Goal: Task Accomplishment & Management: Complete application form

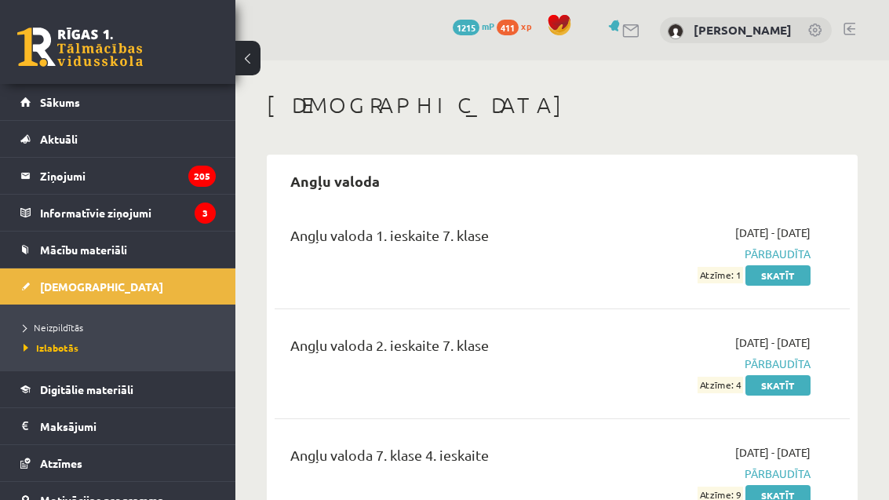
scroll to position [1872, 0]
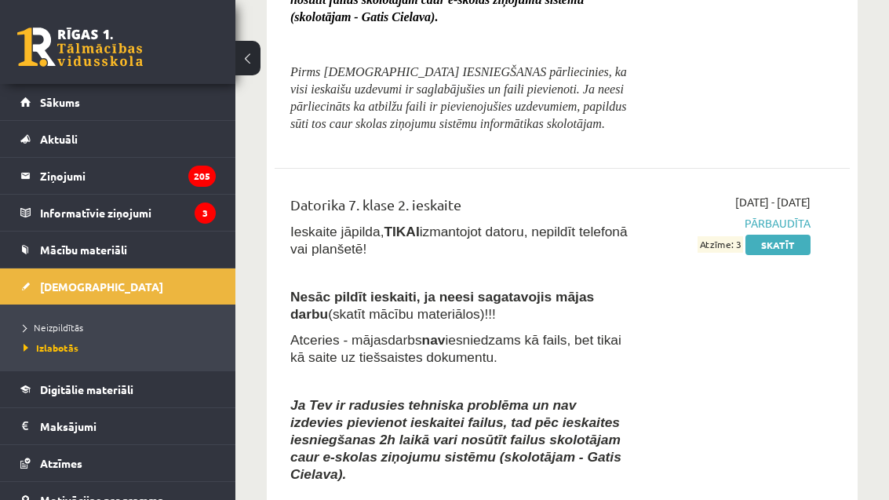
click at [53, 327] on span "Neizpildītās" at bounding box center [54, 327] width 60 height 13
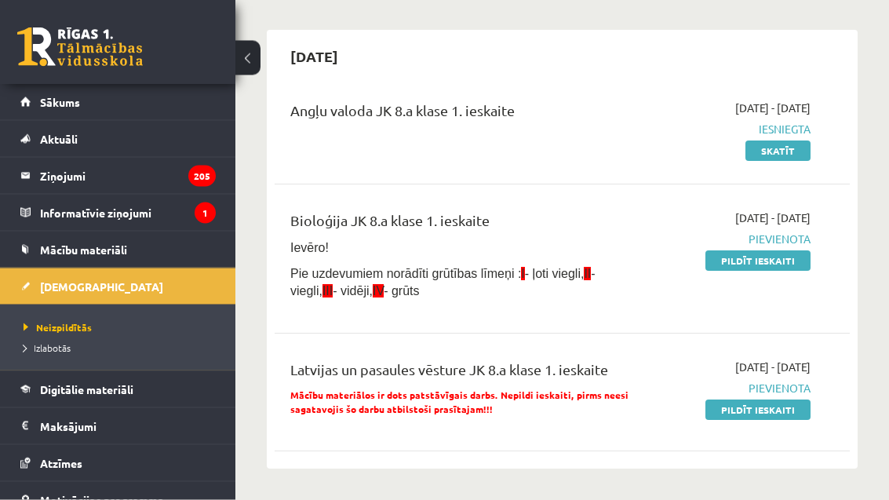
scroll to position [125, 0]
click at [776, 253] on link "Pildīt ieskaiti" at bounding box center [757, 260] width 105 height 20
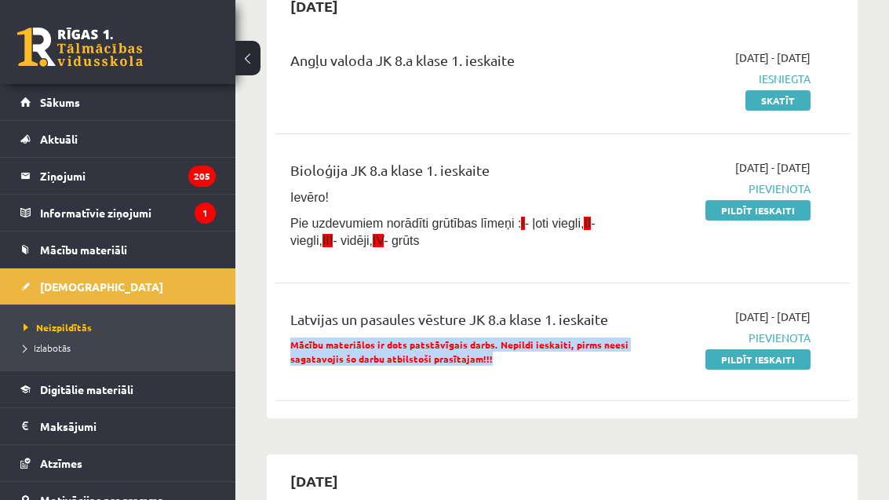
click at [640, 125] on div "Angļu valoda JK 8.a klase 1. ieskaite 2025-09-01 - 2025-09-15 Iesniegta Skatīt …" at bounding box center [561, 222] width 575 height 376
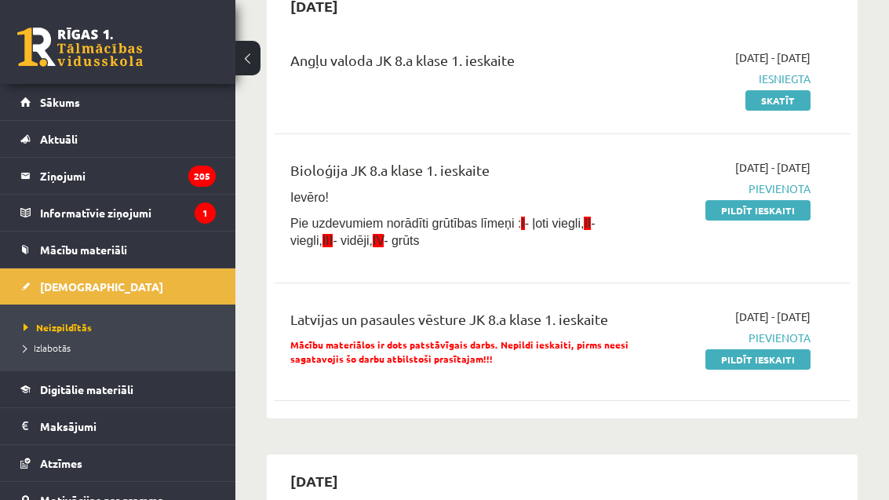
click at [295, 240] on span "Pie uzdevumiem norādīti grūtības līmeņi : I - ļoti viegli, II - viegli, III - v…" at bounding box center [442, 231] width 305 height 31
copy span "Pie uzdevumiem norādīti grūtības līmeņi : I - ļoti viegli, II - viegli, III - v…"
click at [609, 161] on div "Bioloģija JK 8.a klase 1. ieskaite" at bounding box center [459, 173] width 339 height 29
click at [725, 212] on link "Pildīt ieskaiti" at bounding box center [757, 210] width 105 height 20
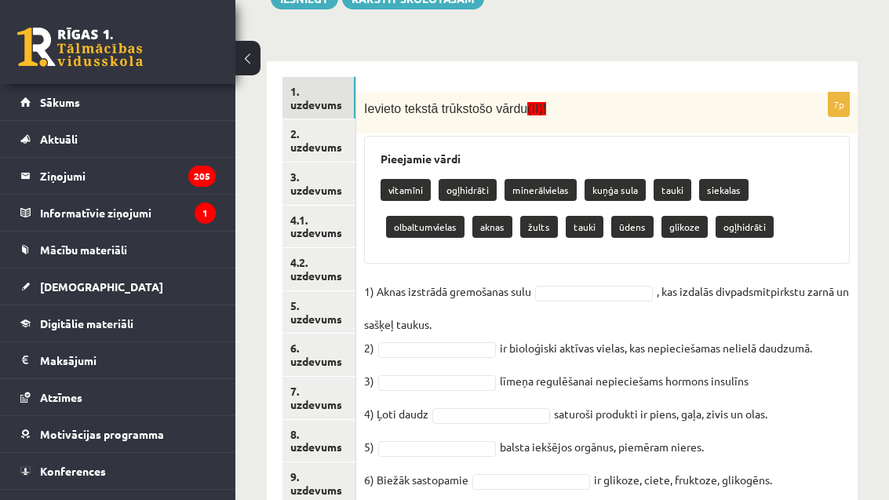
scroll to position [292, 0]
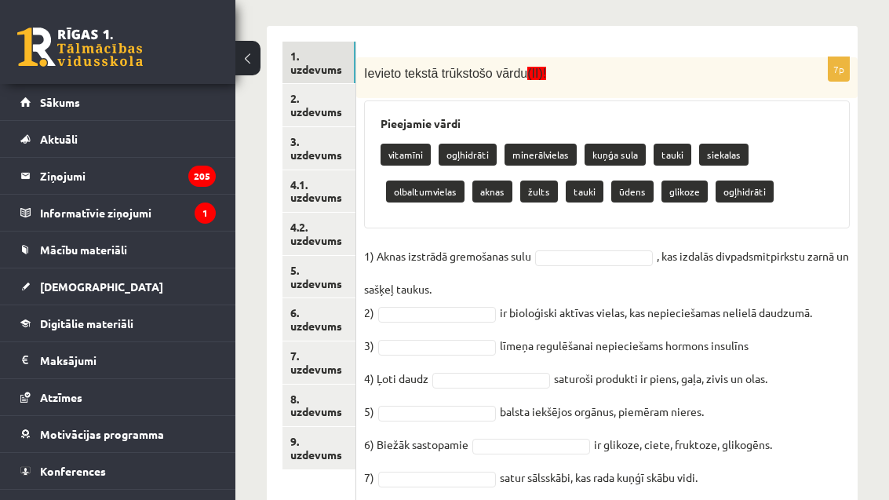
click at [798, 452] on fieldset "1) Aknas izstrādā gremošanas sulu , kas izdalās divpadsmitpirkstu zarnā un sašķ…" at bounding box center [606, 371] width 485 height 254
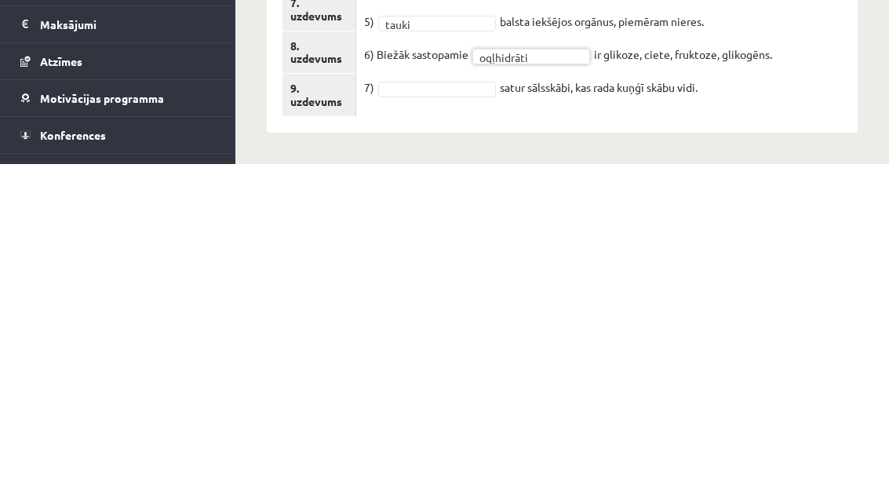
scroll to position [305, 0]
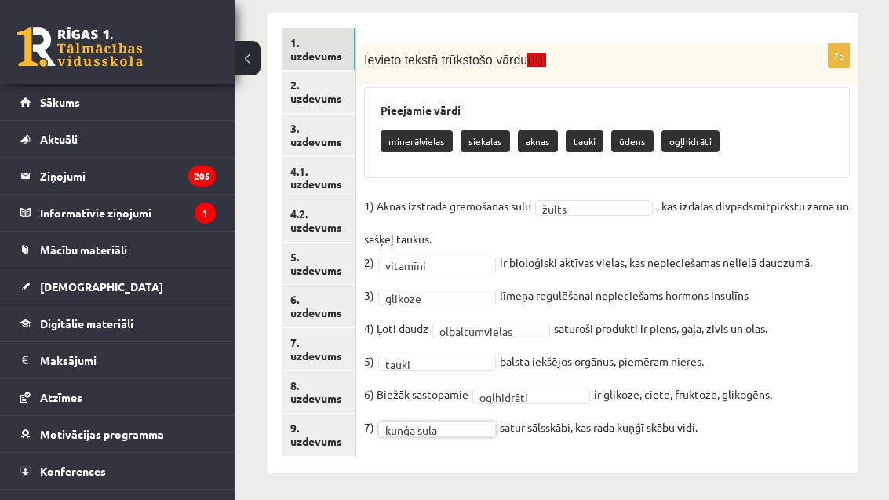
click at [828, 402] on fieldset "**********" at bounding box center [606, 321] width 485 height 254
click at [338, 88] on link "2. uzdevums" at bounding box center [318, 92] width 73 height 42
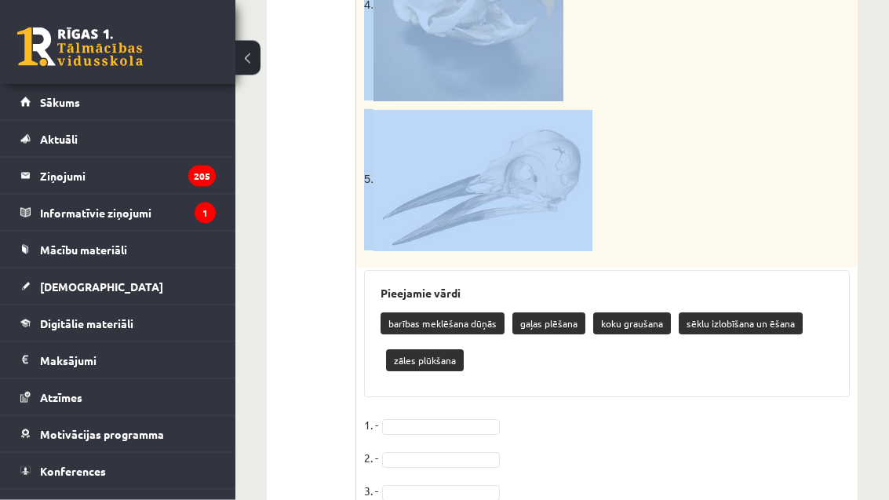
scroll to position [1055, 0]
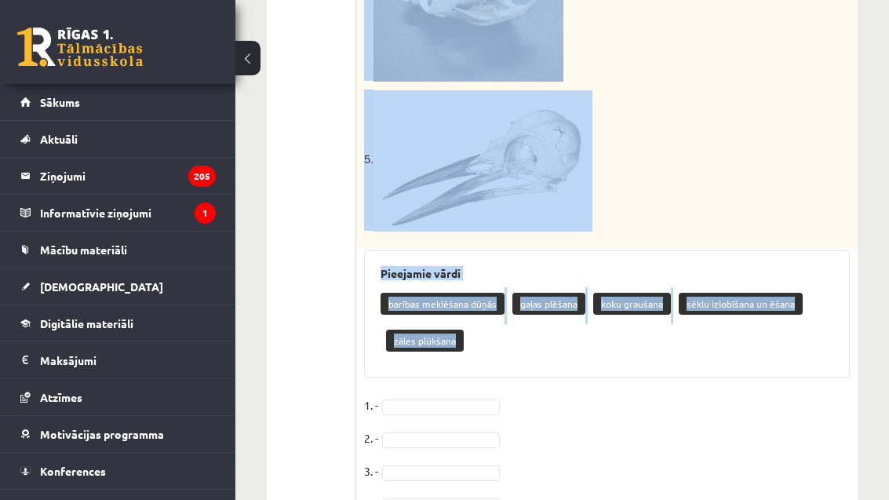
click at [644, 422] on fieldset "1. - 2. - 3. - 4. - 5. -" at bounding box center [606, 475] width 485 height 165
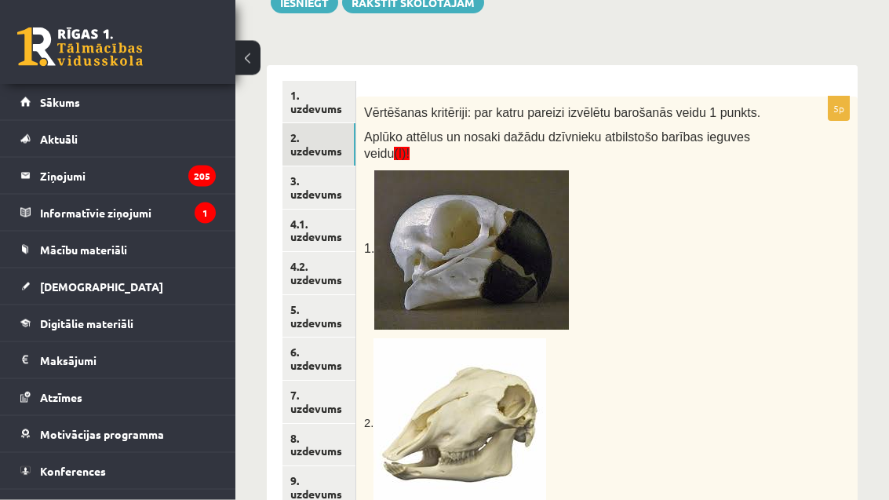
scroll to position [253, 0]
click at [297, 193] on link "3. uzdevums" at bounding box center [318, 187] width 73 height 42
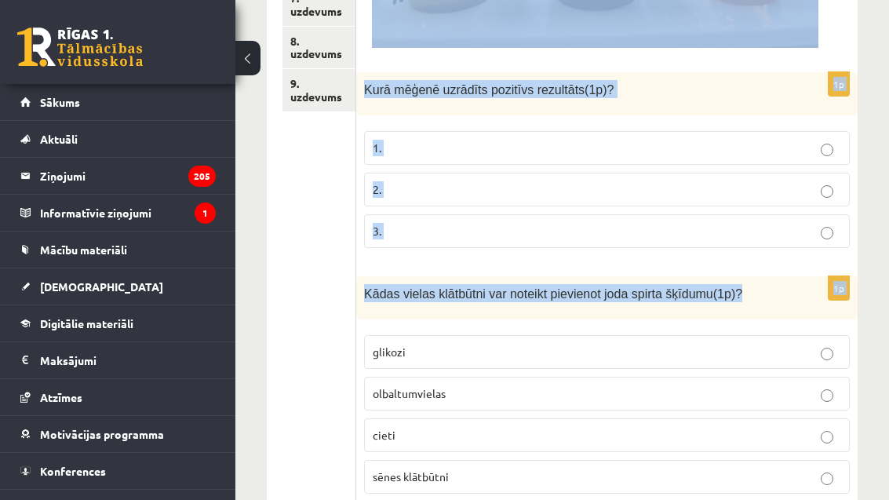
scroll to position [729, 0]
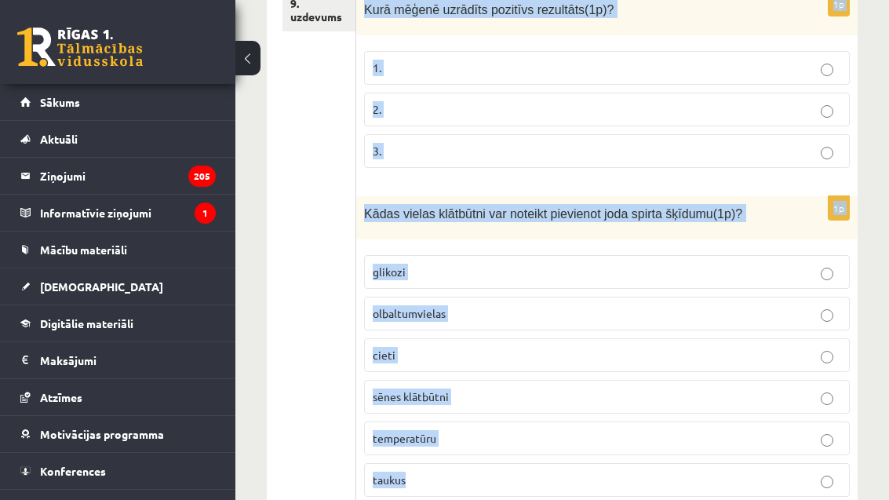
click at [322, 314] on ul "1. uzdevums 2. uzdevums 3. uzdevums 4.1. uzdevums 4.2. uzdevums 5. uzdevums 6. …" at bounding box center [319, 56] width 74 height 905
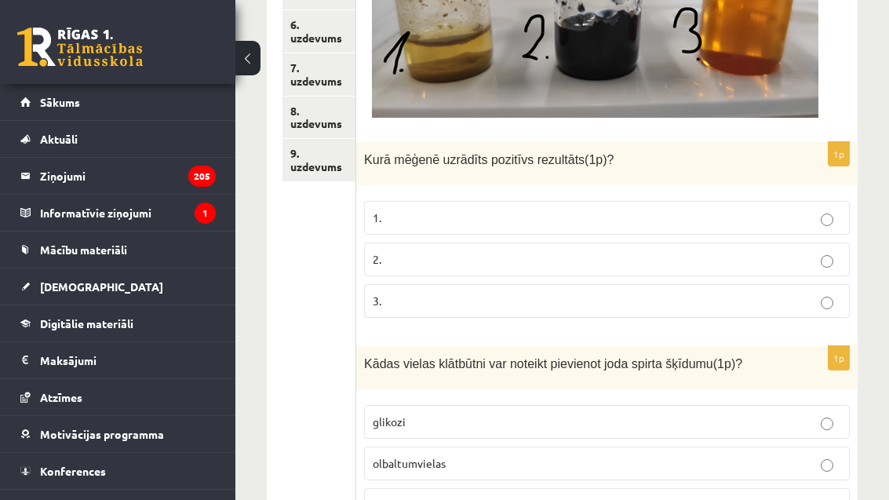
scroll to position [565, 0]
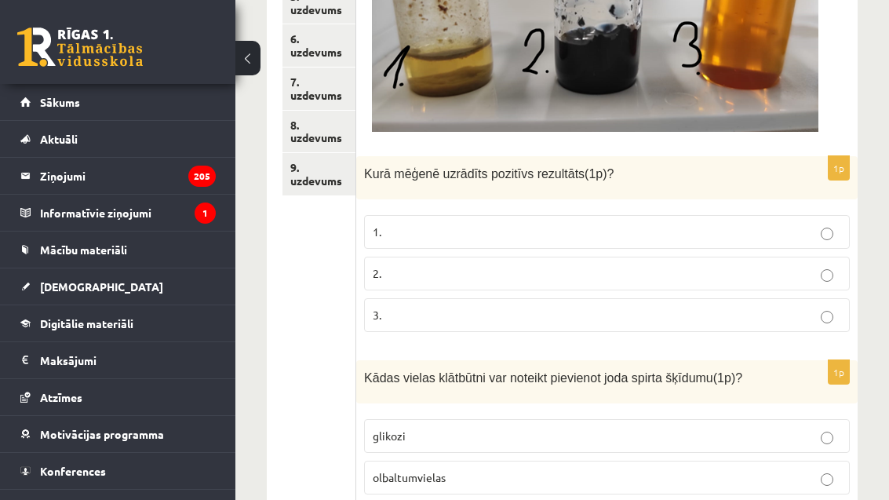
click at [529, 271] on p "2." at bounding box center [606, 273] width 468 height 16
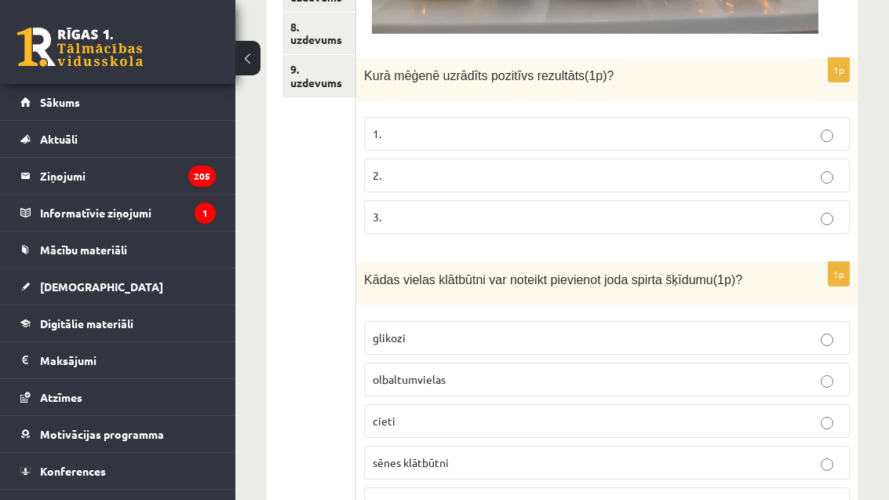
scroll to position [729, 0]
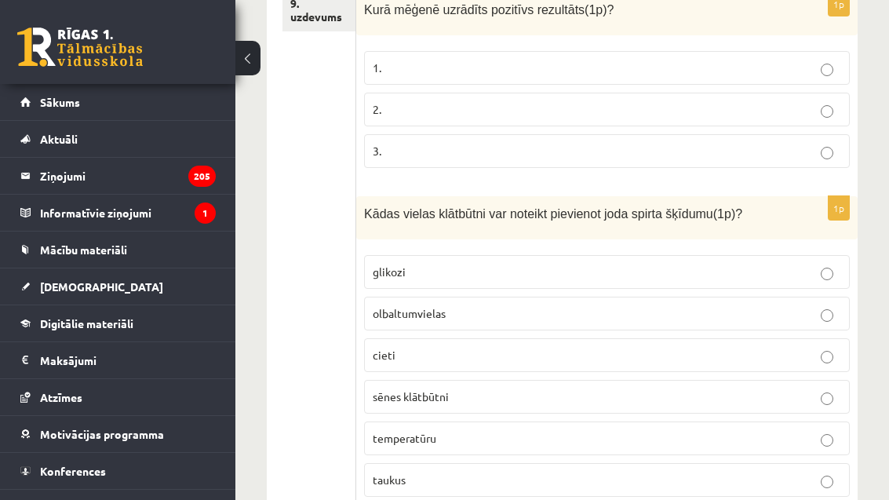
click at [539, 354] on p "cieti" at bounding box center [606, 355] width 468 height 16
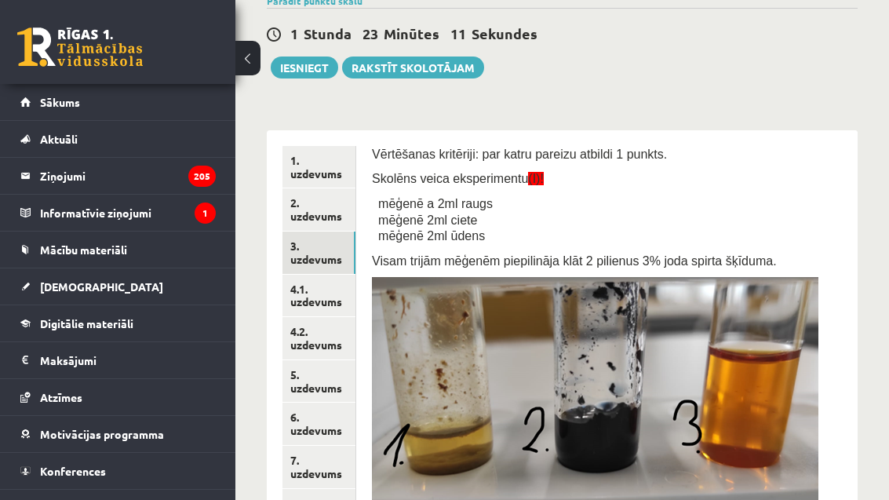
scroll to position [194, 0]
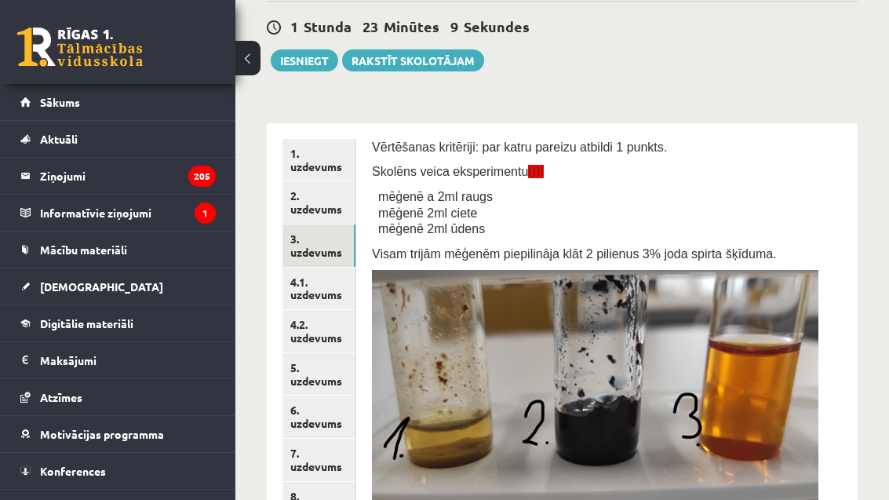
click at [328, 290] on link "4.1. uzdevums" at bounding box center [318, 288] width 73 height 42
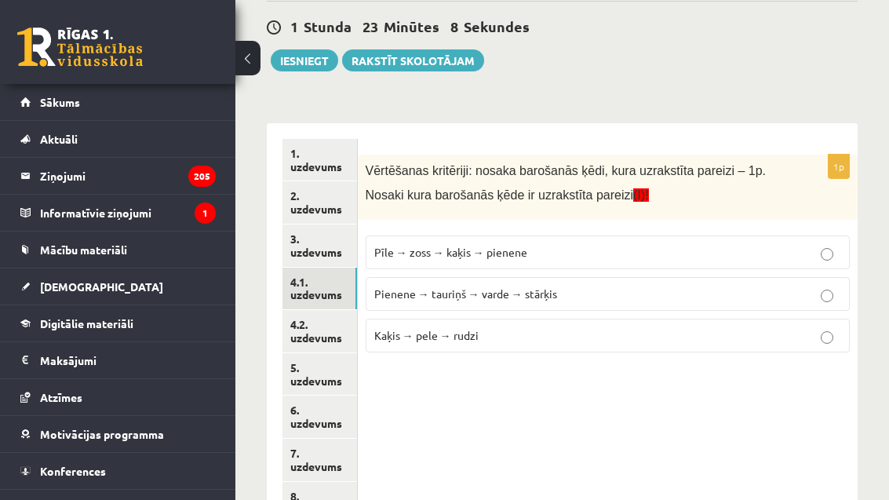
scroll to position [244, 0]
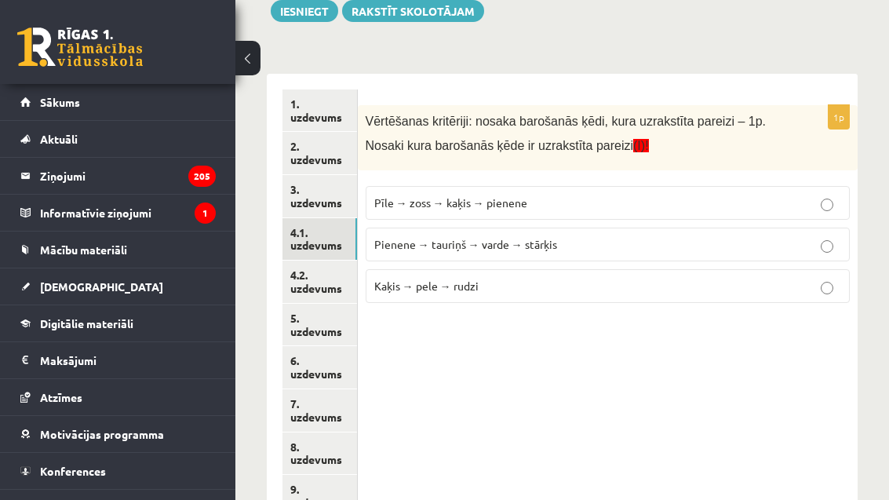
click at [764, 400] on div "1p Vērtēšanas kritēriji: nosaka barošanās ķēdi, kura uzrakstīta pareizi – 1p. N…" at bounding box center [608, 304] width 500 height 460
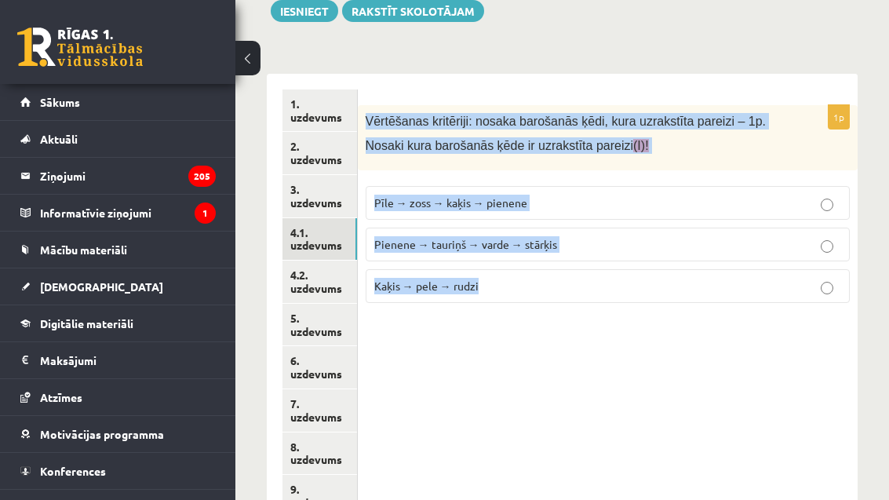
copy div "Vērtēšanas kritēriji: nosaka barošanās ķēdi, kura uzrakstīta pareizi – 1p. Nosa…"
click at [676, 391] on div "1p Vērtēšanas kritēriji: nosaka barošanās ķēdi, kura uzrakstīta pareizi – 1p. N…" at bounding box center [608, 304] width 500 height 460
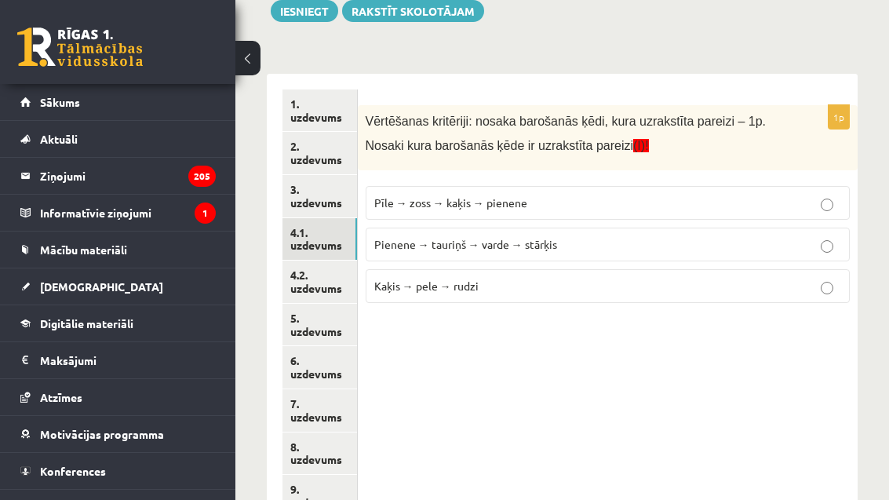
click at [752, 248] on p "Pienene → tauriņš → varde → stārķis" at bounding box center [607, 244] width 467 height 16
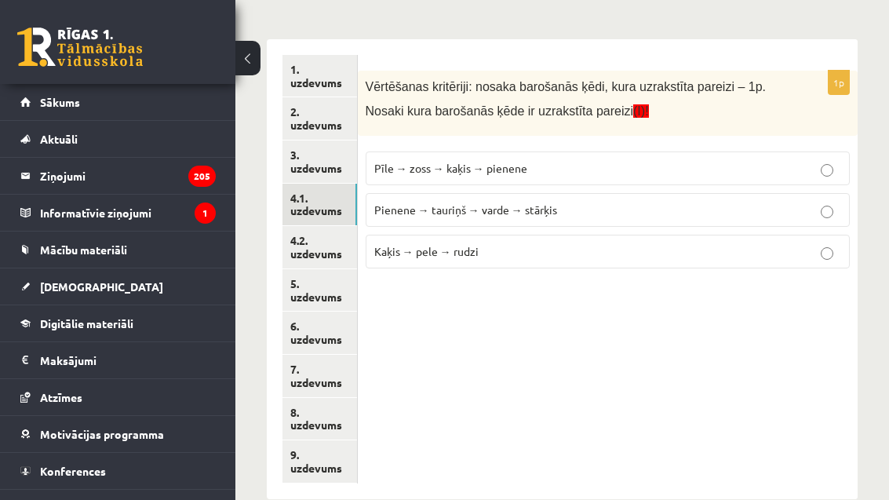
scroll to position [294, 0]
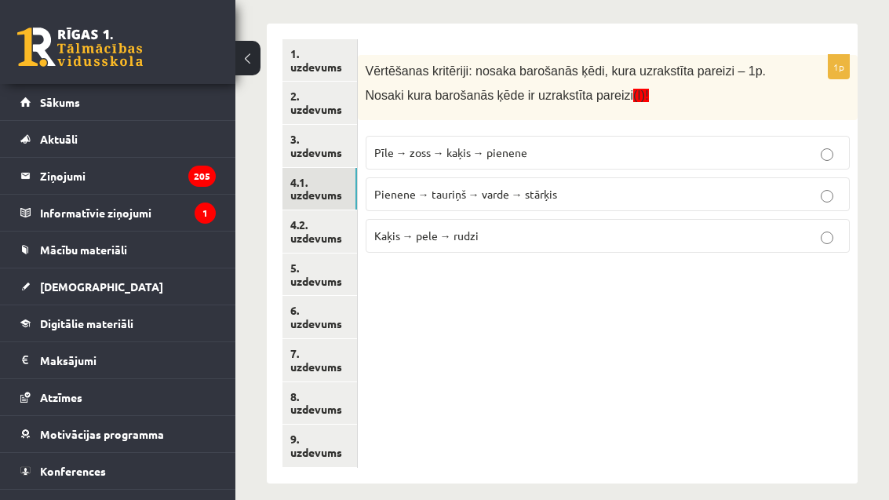
click at [329, 228] on link "4.2. uzdevums" at bounding box center [319, 231] width 74 height 42
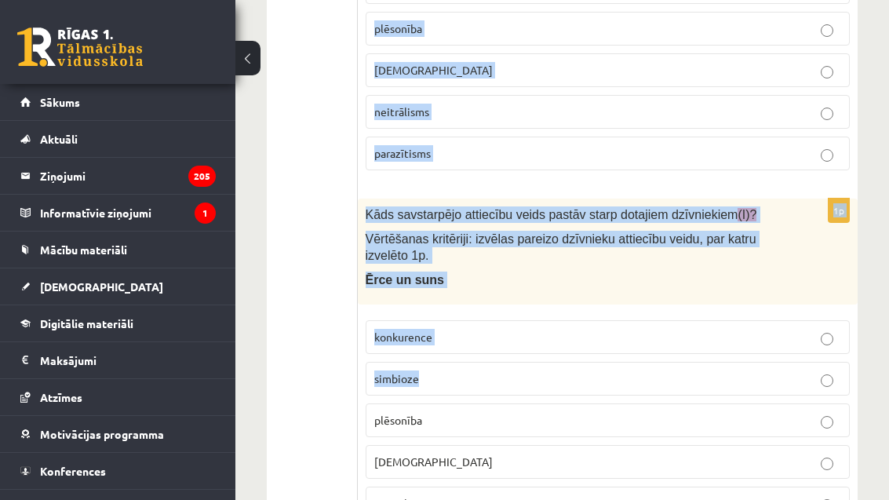
scroll to position [998, 0]
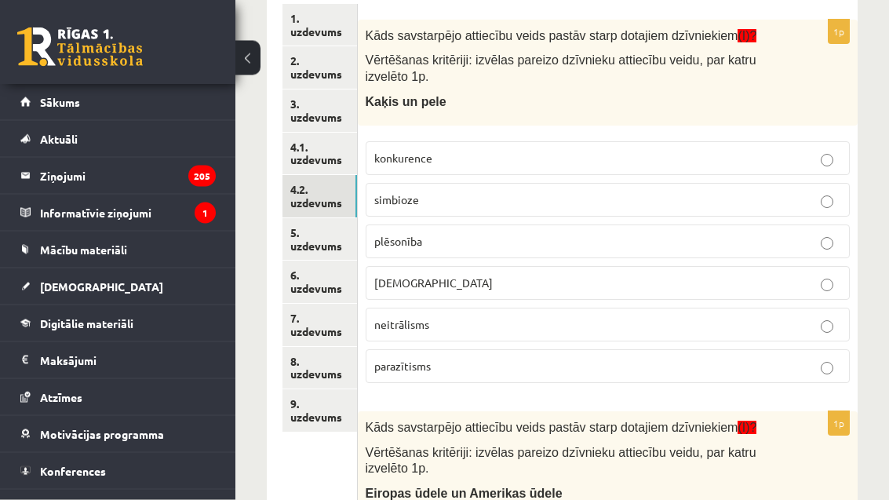
scroll to position [329, 0]
click at [538, 248] on label "plēsonība" at bounding box center [607, 241] width 484 height 34
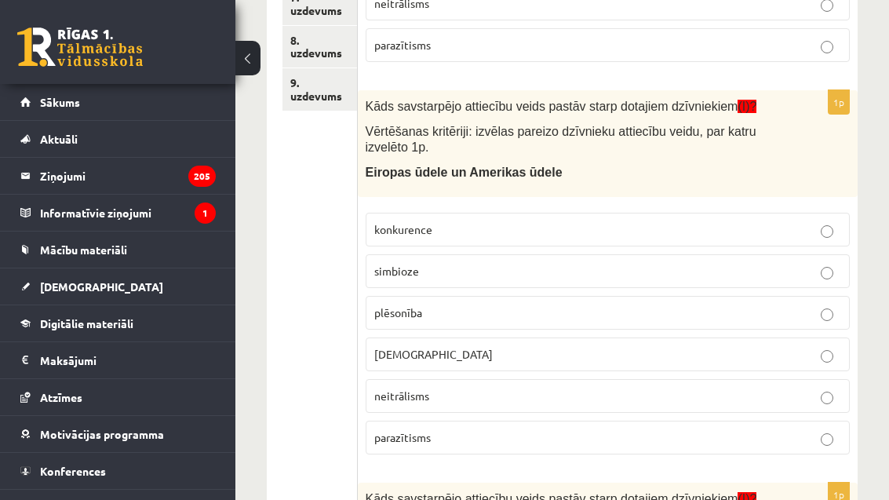
scroll to position [659, 0]
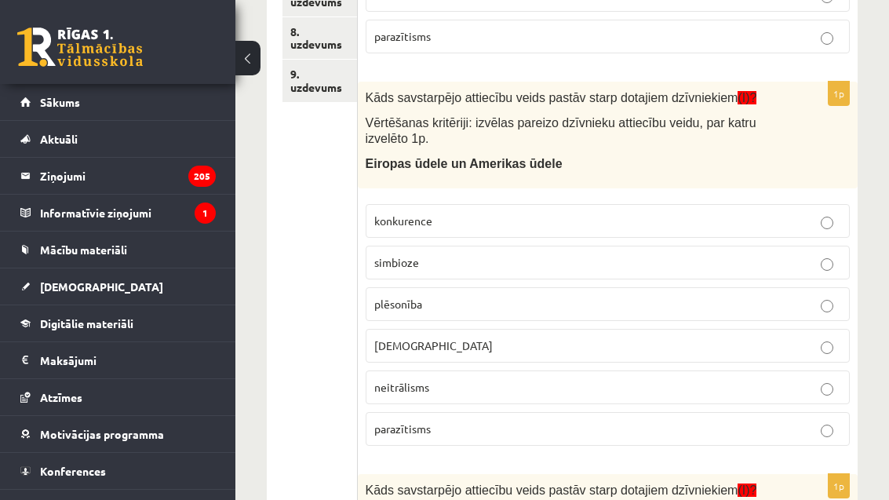
click at [531, 217] on p "konkurence" at bounding box center [607, 221] width 467 height 16
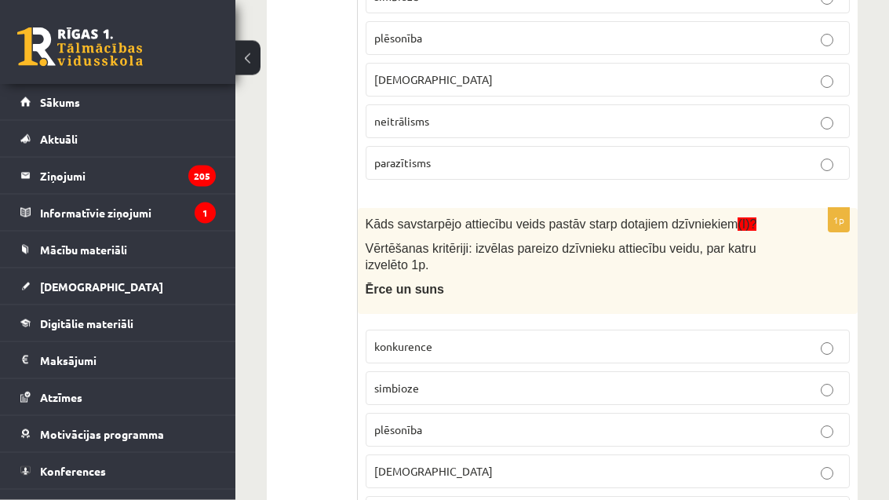
scroll to position [998, 0]
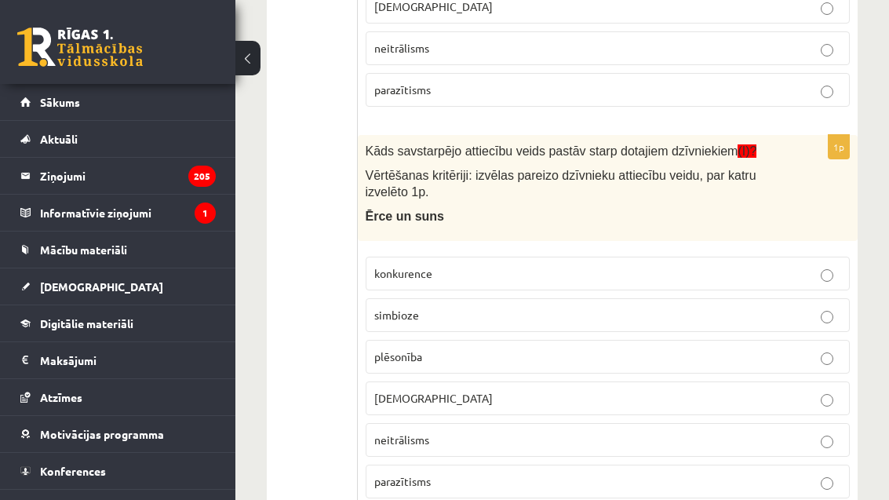
click at [423, 481] on p "parazītisms" at bounding box center [607, 481] width 467 height 16
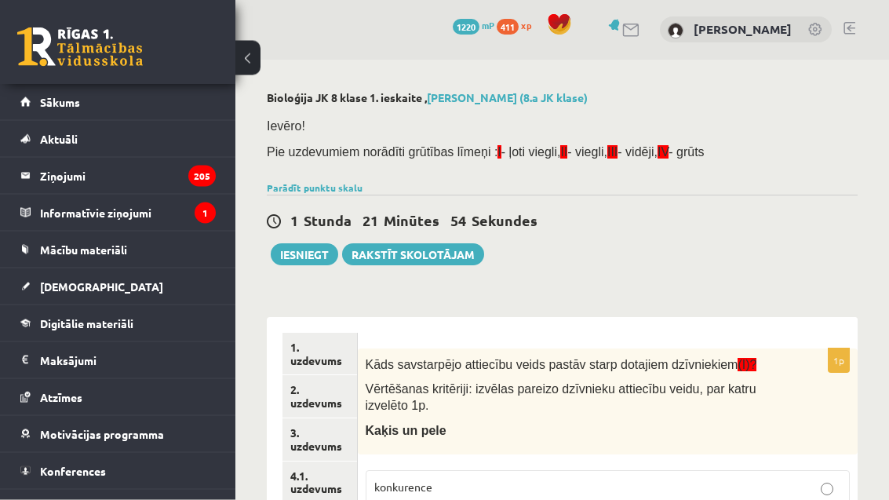
scroll to position [0, 0]
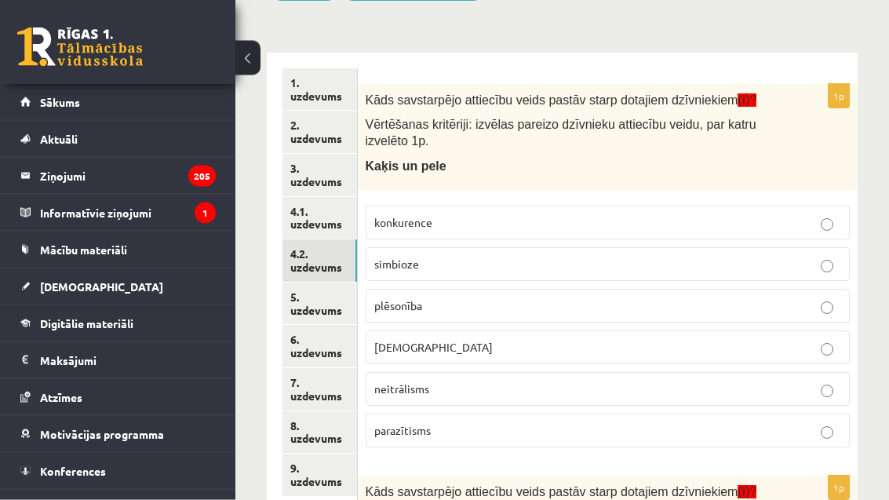
click at [325, 307] on link "5. uzdevums" at bounding box center [319, 304] width 74 height 42
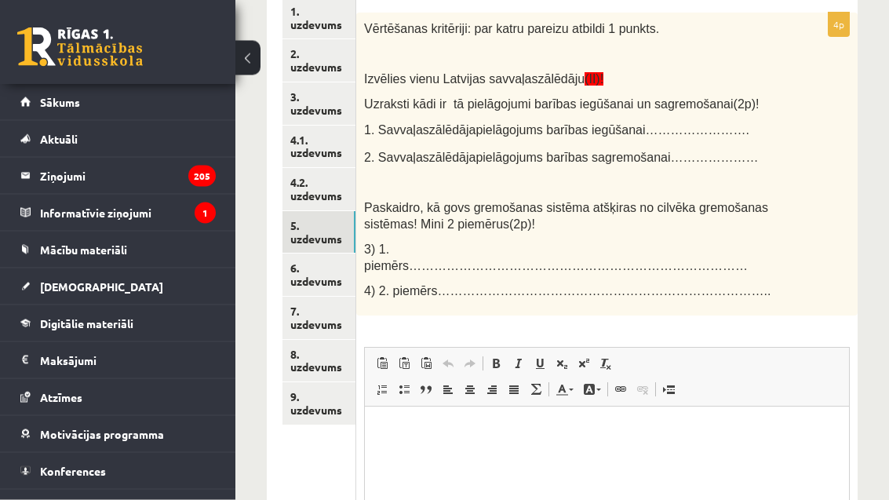
scroll to position [336, 0]
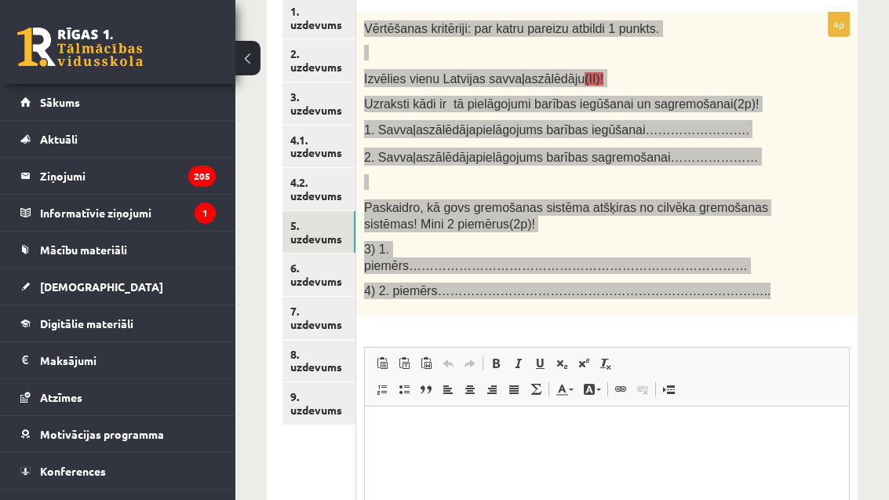
click at [707, 453] on html at bounding box center [607, 429] width 484 height 48
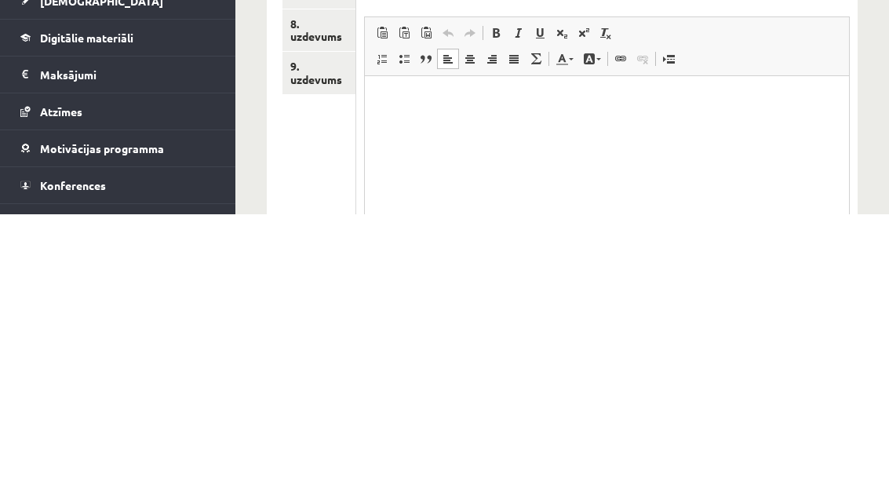
click at [830, 106] on p "Визуальный текстовый редактор, wiswyg-editor-user-answer-47024843487660" at bounding box center [606, 99] width 452 height 16
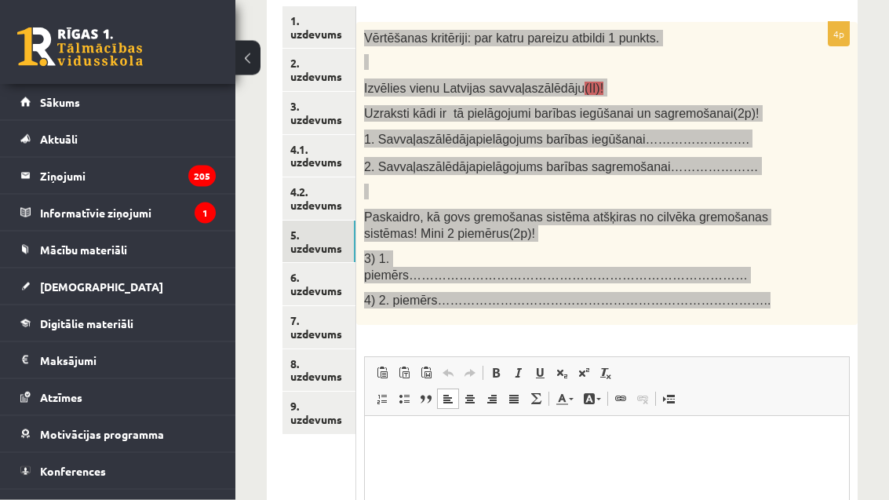
scroll to position [327, 0]
click at [582, 463] on html at bounding box center [607, 439] width 484 height 48
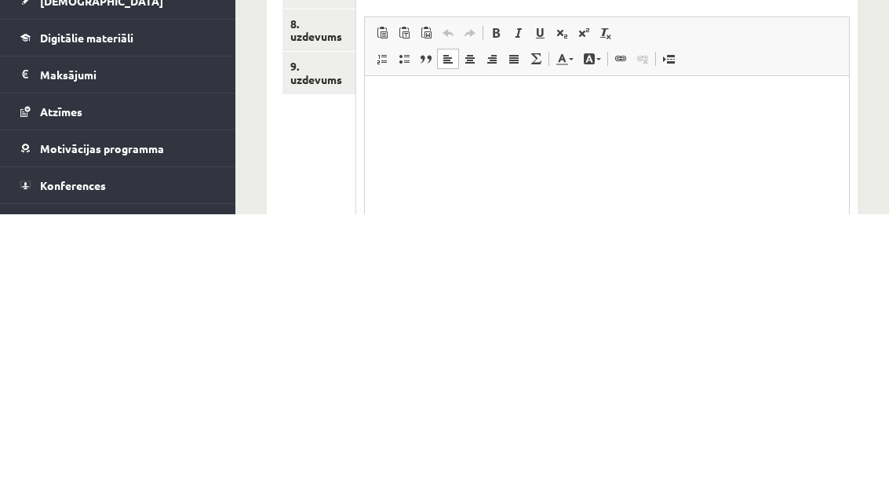
click at [437, 85] on html at bounding box center [607, 99] width 484 height 48
click at [388, 93] on p "Визуальный текстовый редактор, wiswyg-editor-user-answer-47024843487660" at bounding box center [606, 99] width 452 height 16
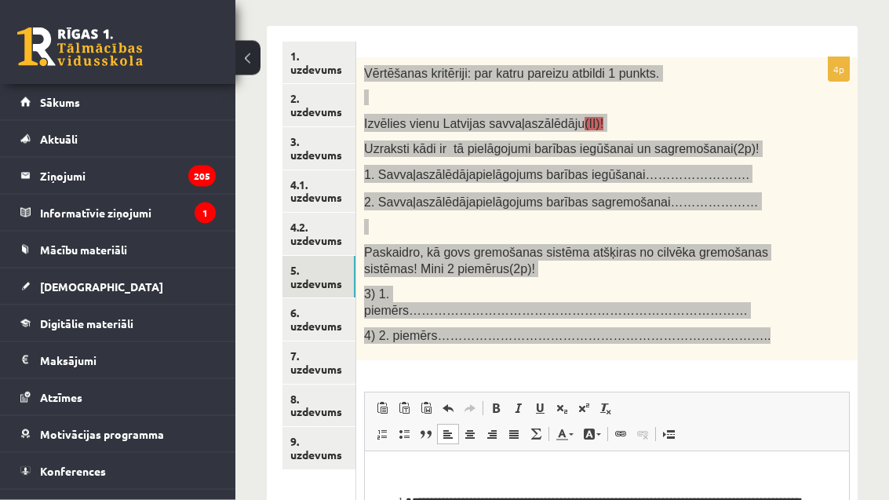
scroll to position [292, 0]
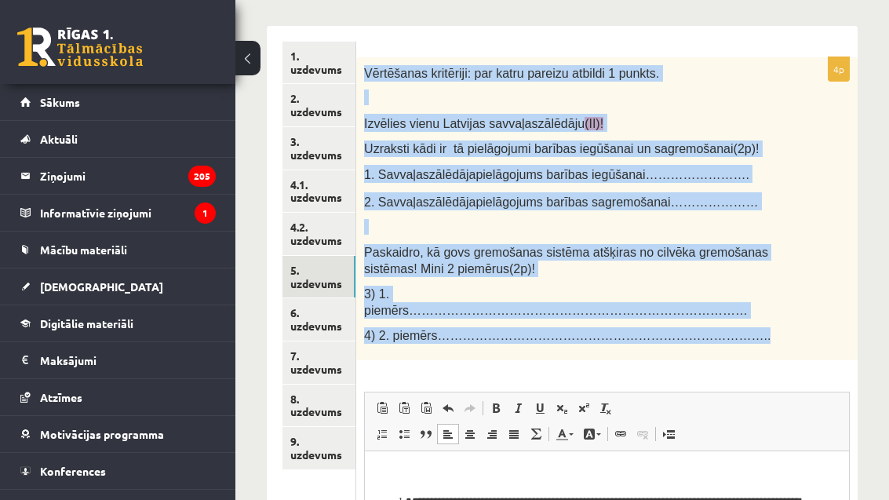
click at [316, 308] on link "6. uzdevums" at bounding box center [318, 319] width 73 height 42
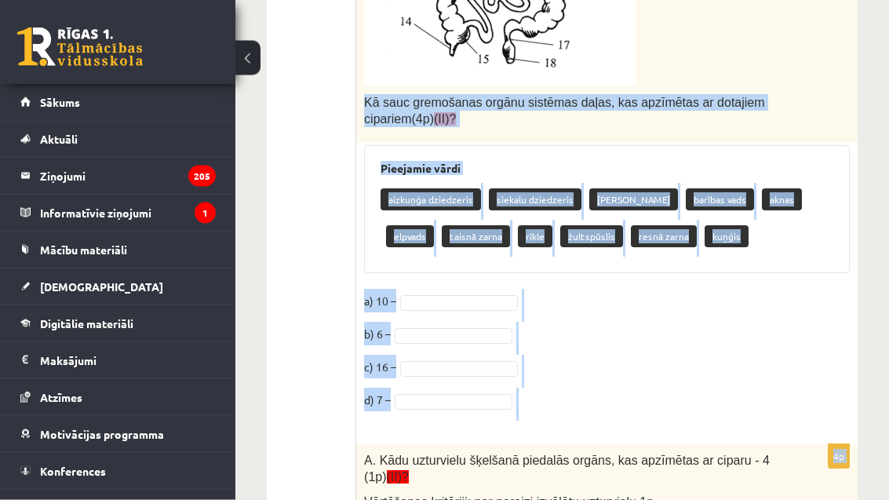
scroll to position [783, 0]
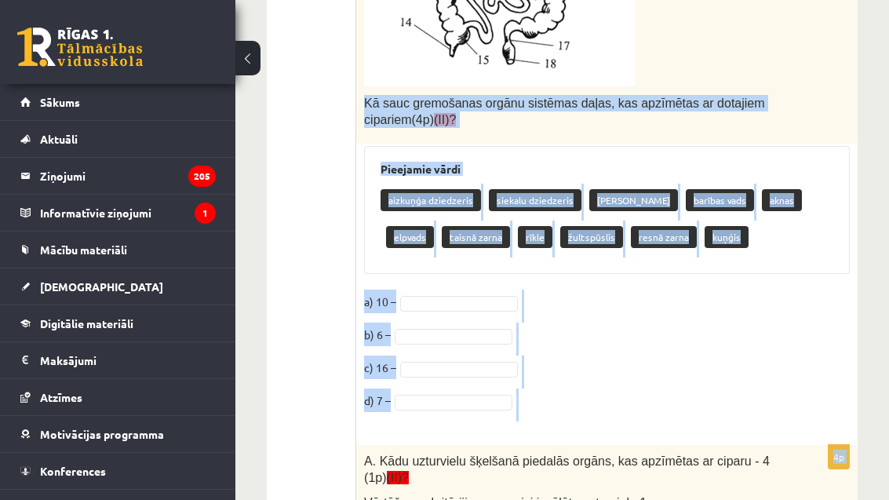
click at [760, 469] on p "A. Kādu uzturvielu šķelšanā piedalās orgāns, kas apzīmētas ar ciparu - 4 (1p) (…" at bounding box center [567, 468] width 407 height 32
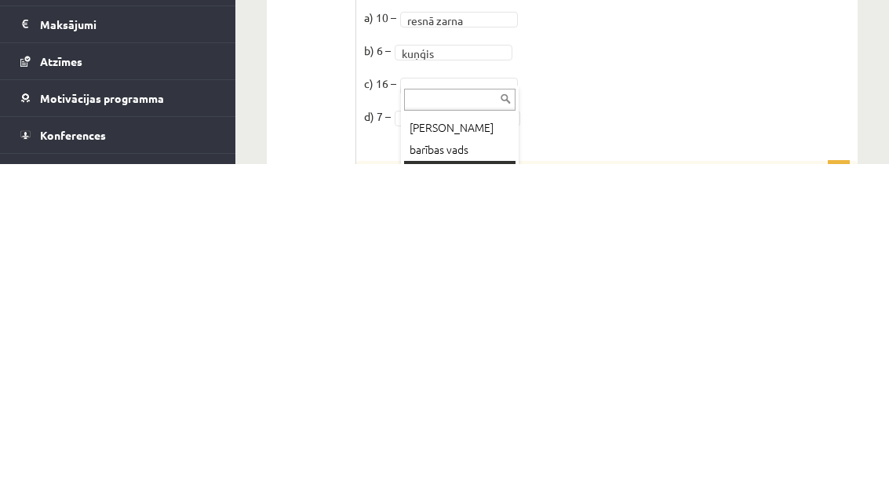
scroll to position [1067, 0]
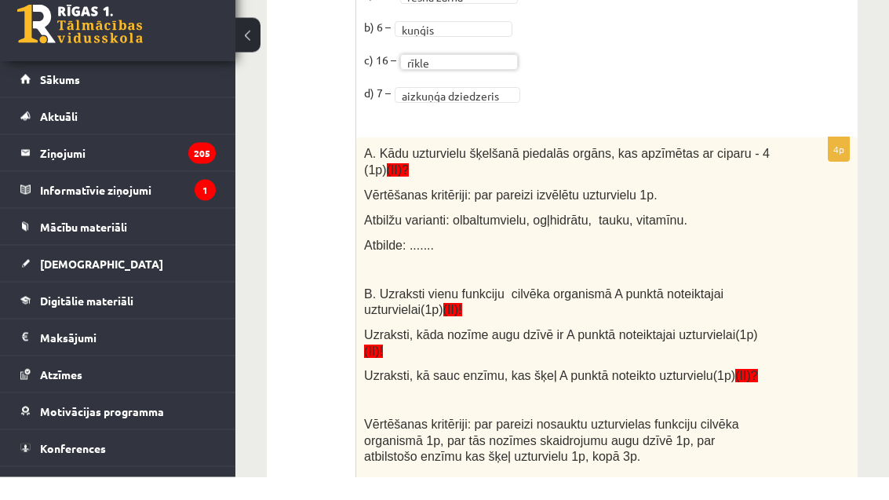
click at [495, 74] on fieldset "**********" at bounding box center [606, 71] width 485 height 132
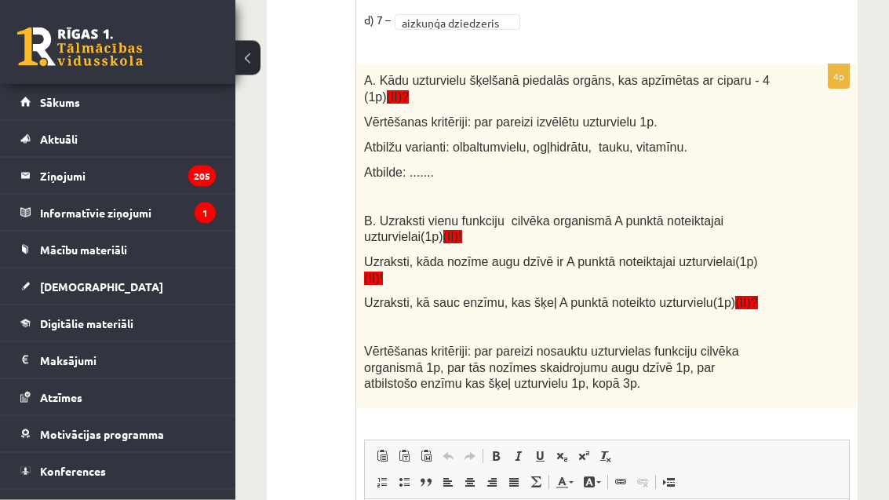
scroll to position [1164, 0]
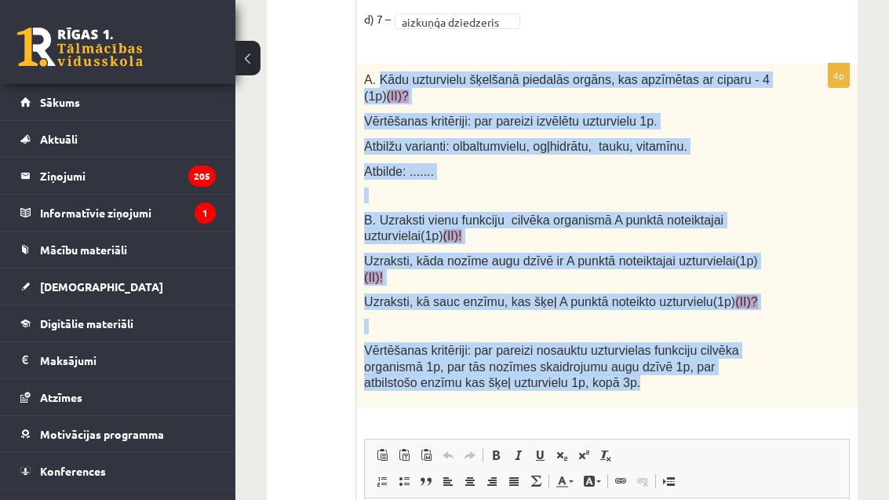
copy div "Kādu uzturvielu šķelšanā piedalās orgāns, kas apzīmētas ar ciparu - 4 (1p) (II)…"
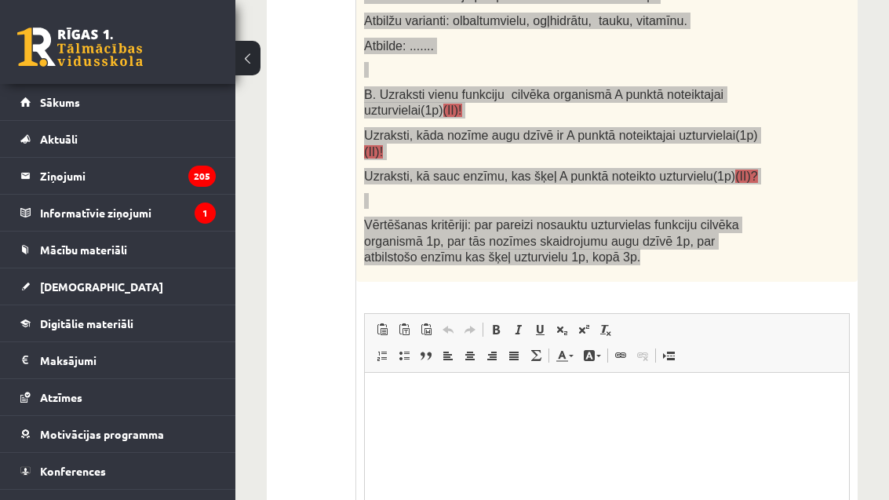
scroll to position [1377, 0]
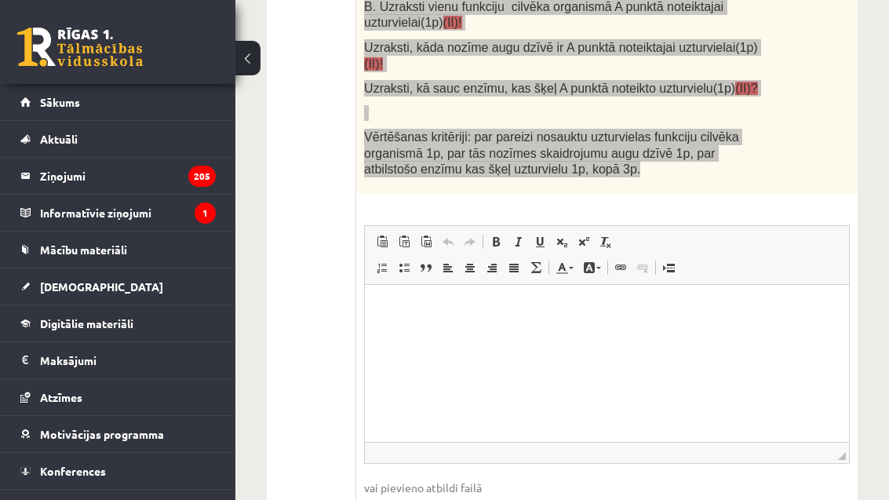
click at [406, 307] on p "Визуальный текстовый редактор, wiswyg-editor-user-answer-47024913804580" at bounding box center [606, 308] width 452 height 16
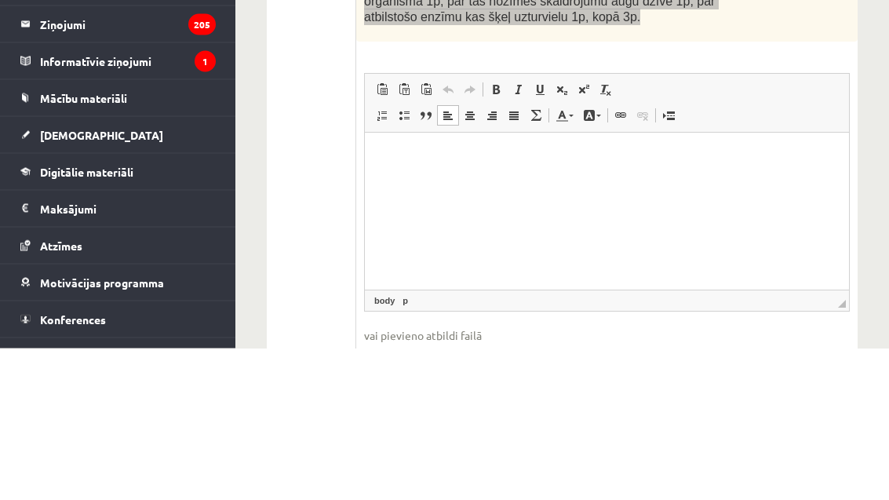
click at [393, 151] on p "Визуальный текстовый редактор, wiswyg-editor-user-answer-47024913804580" at bounding box center [606, 156] width 452 height 16
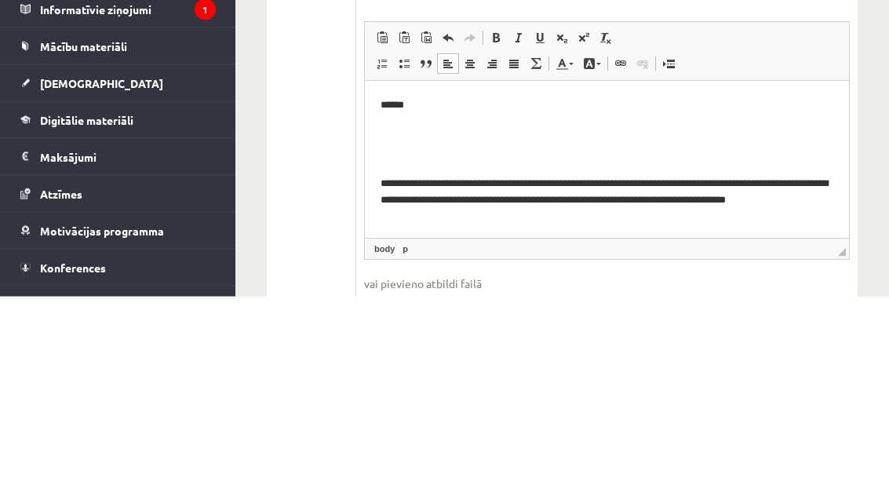
scroll to position [25, 0]
click at [434, 215] on p "**********" at bounding box center [606, 199] width 452 height 47
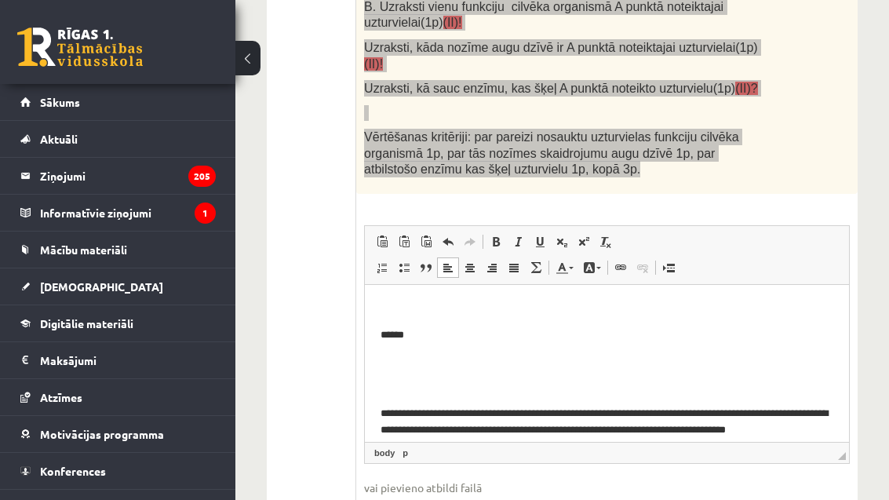
scroll to position [-5, 0]
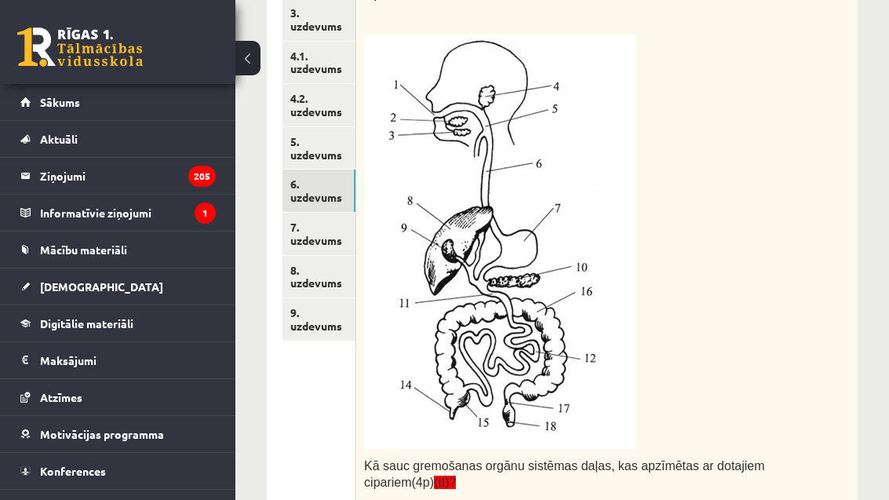
click at [349, 217] on link "7. uzdevums" at bounding box center [318, 234] width 73 height 42
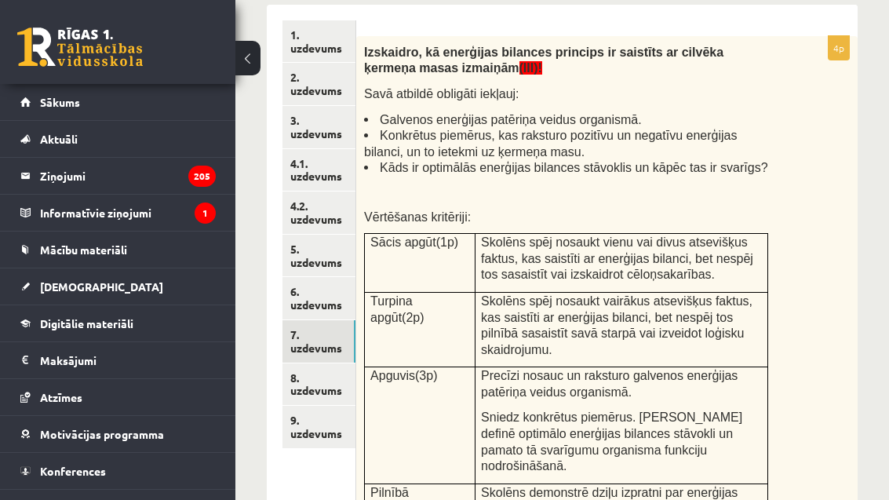
scroll to position [297, 0]
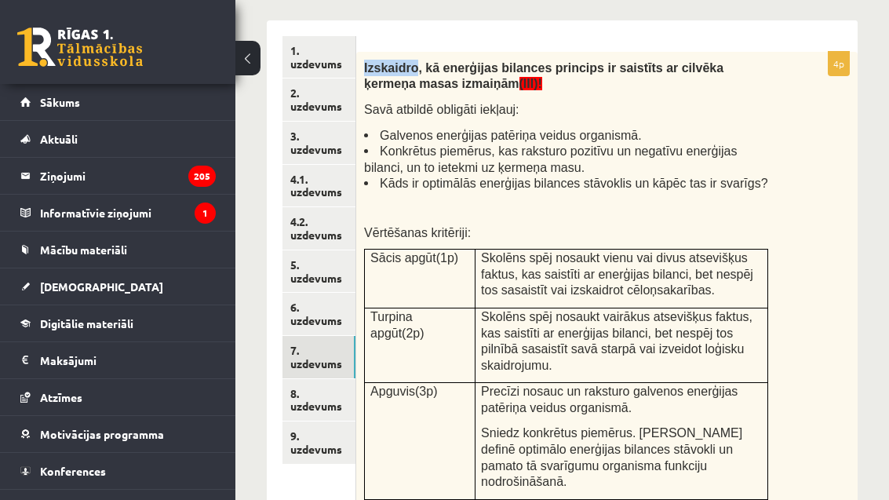
click at [819, 268] on div "Izskaidro, kā enerģijas bilances princips ir saistīts ar cilvēka ķermeņa masas …" at bounding box center [606, 325] width 501 height 547
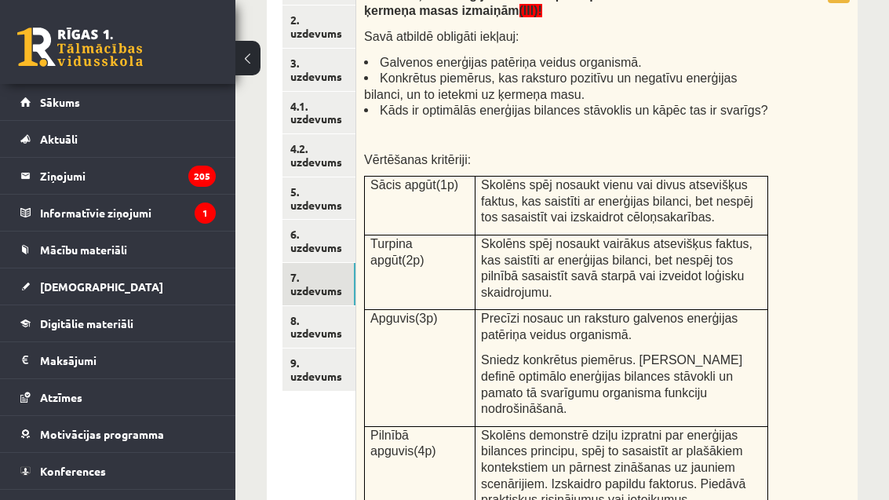
scroll to position [387, 0]
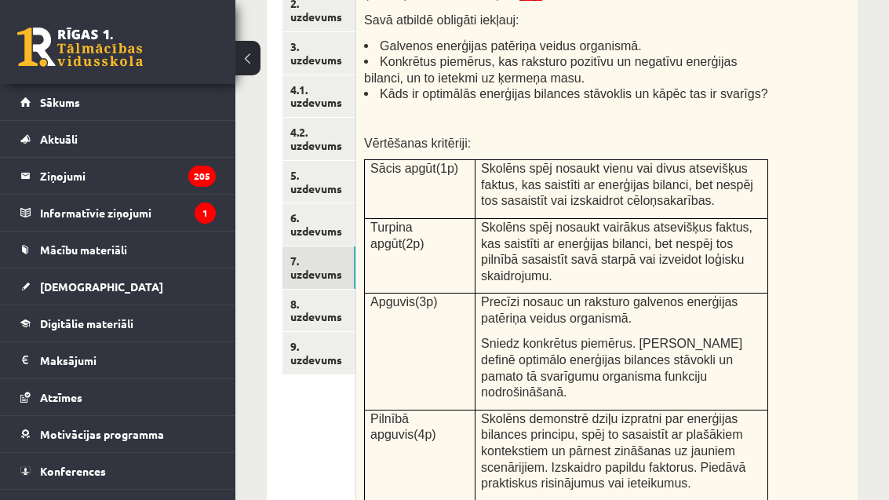
click at [328, 293] on link "8. uzdevums" at bounding box center [318, 310] width 73 height 42
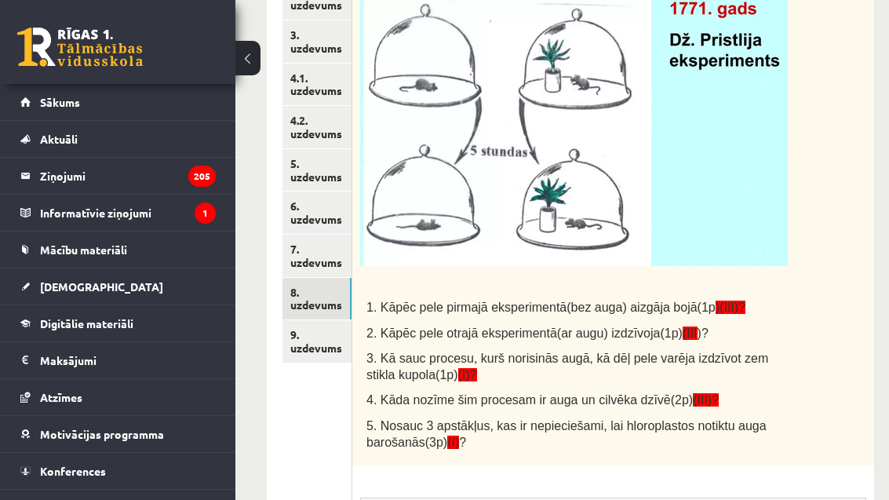
scroll to position [339, 0]
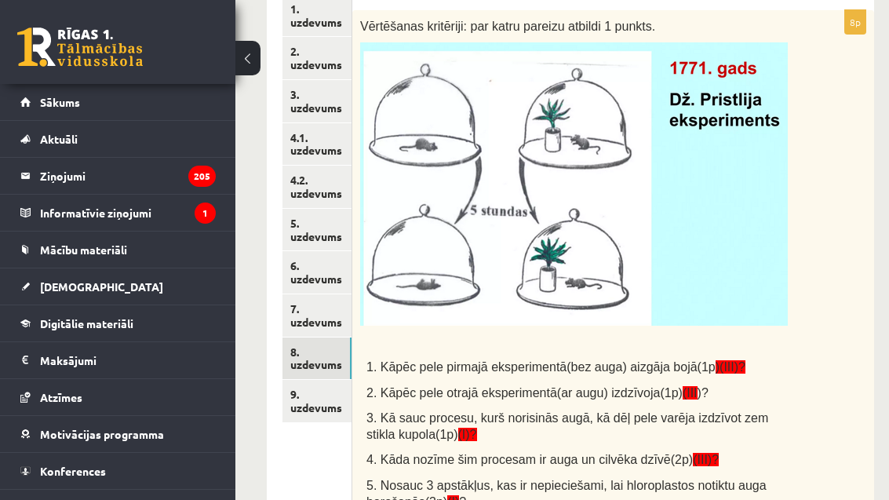
click at [310, 386] on link "9. uzdevums" at bounding box center [316, 401] width 69 height 42
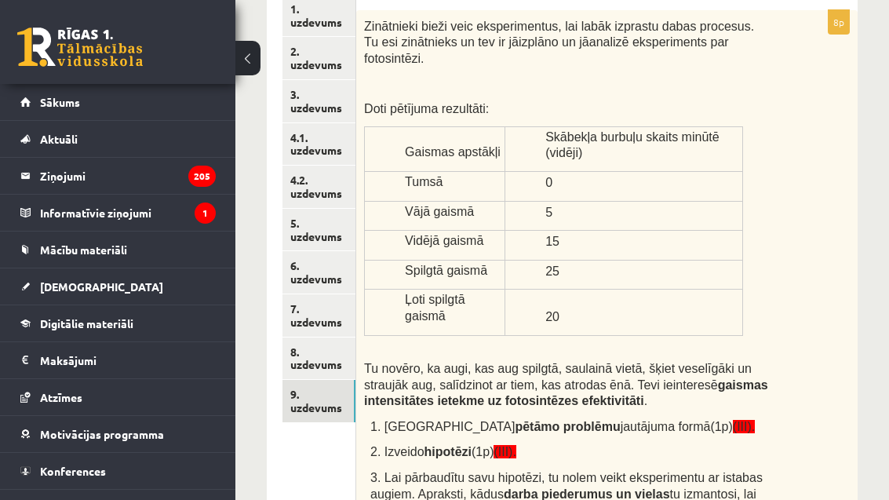
click at [322, 310] on link "7. uzdevums" at bounding box center [318, 315] width 73 height 42
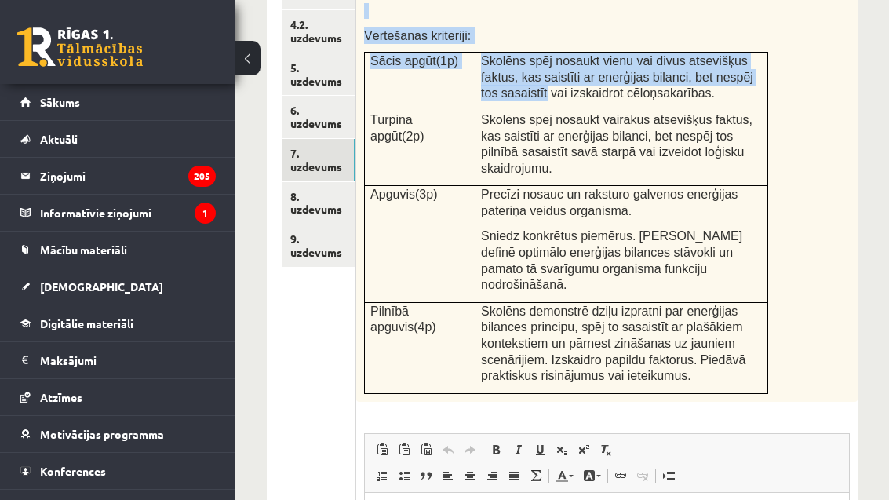
scroll to position [518, 0]
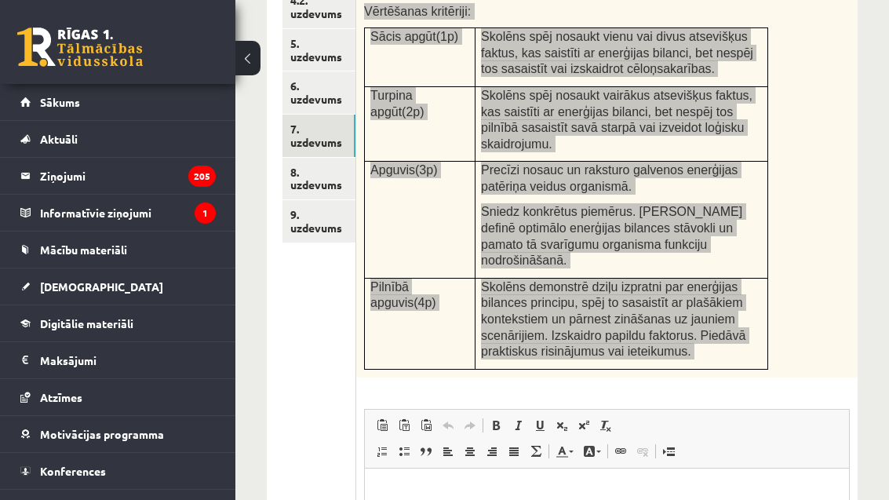
click at [463, 495] on p "Визуальный текстовый редактор, wiswyg-editor-user-answer-47024908821720" at bounding box center [606, 491] width 452 height 16
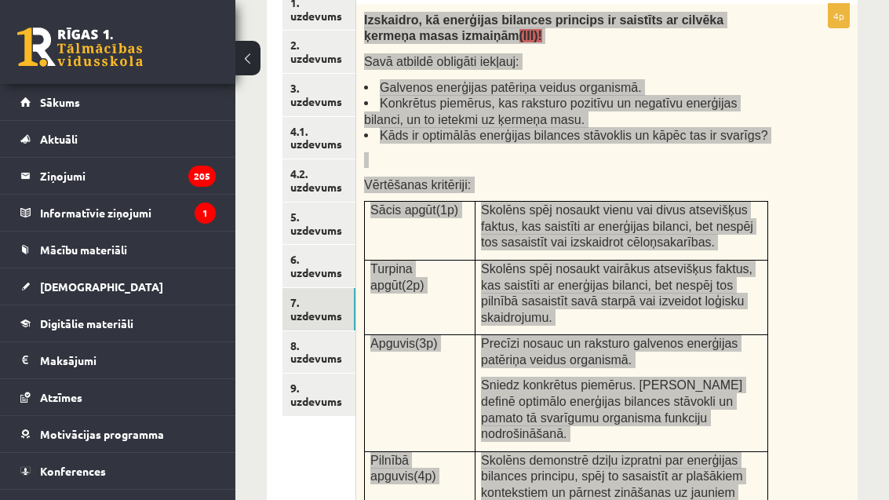
scroll to position [370, 0]
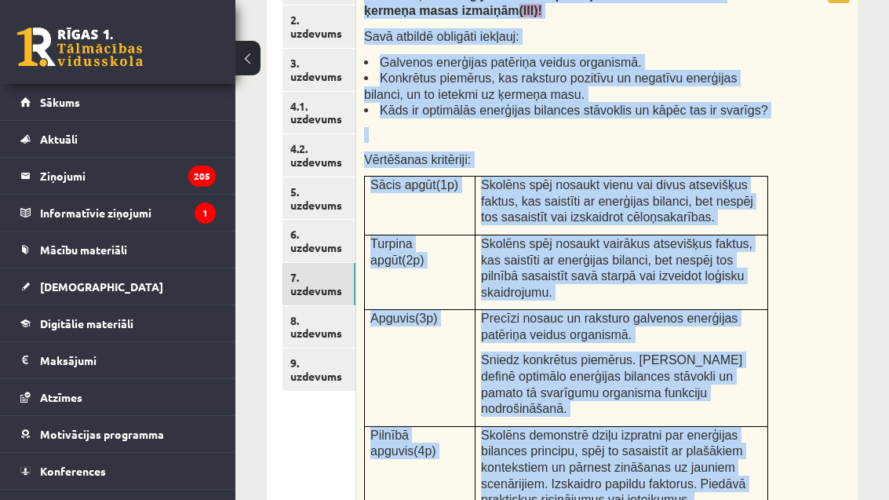
click at [333, 311] on link "8. uzdevums" at bounding box center [318, 327] width 73 height 42
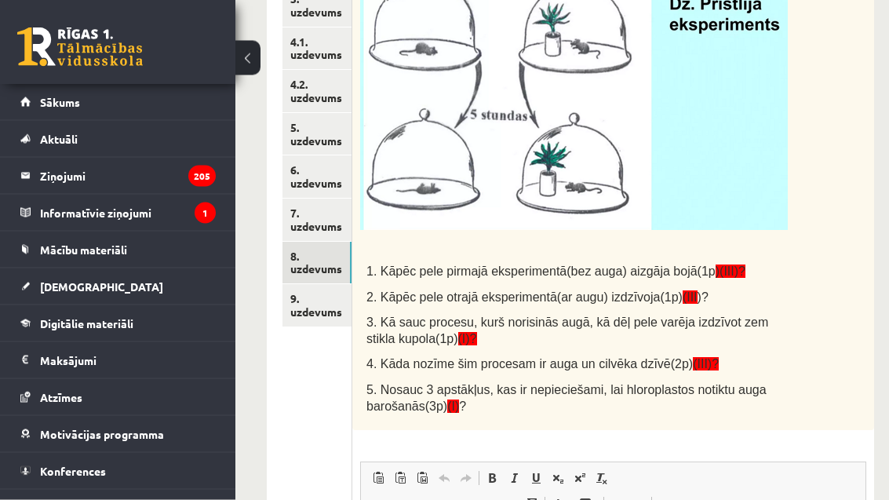
scroll to position [434, 0]
click at [329, 284] on link "9. uzdevums" at bounding box center [316, 305] width 69 height 42
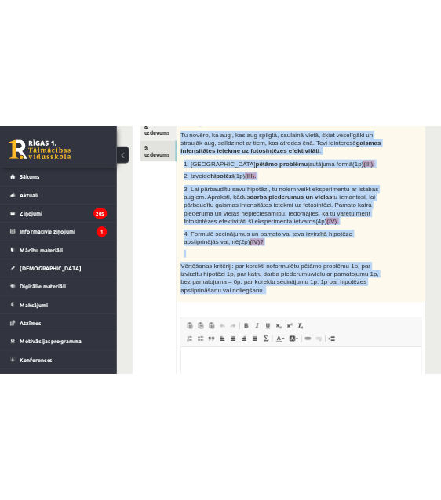
scroll to position [972, 0]
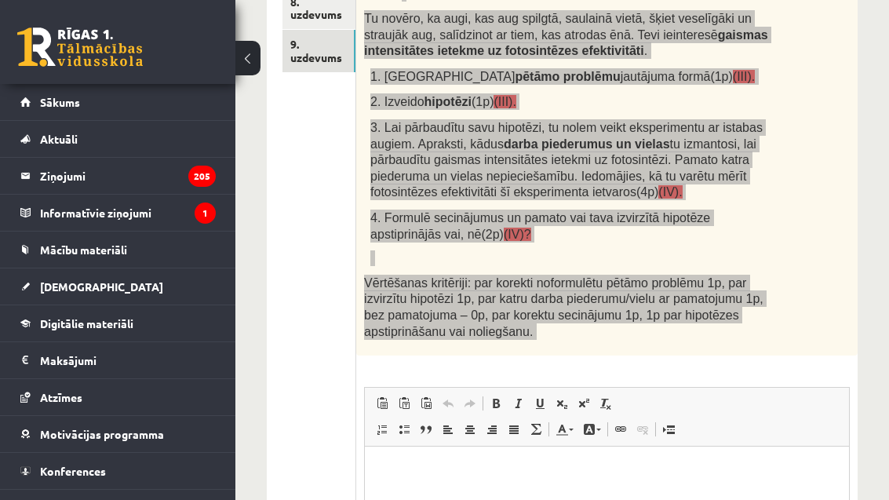
click at [588, 476] on p "Визуальный текстовый редактор, wiswyg-editor-user-answer-47024787429920" at bounding box center [606, 470] width 452 height 16
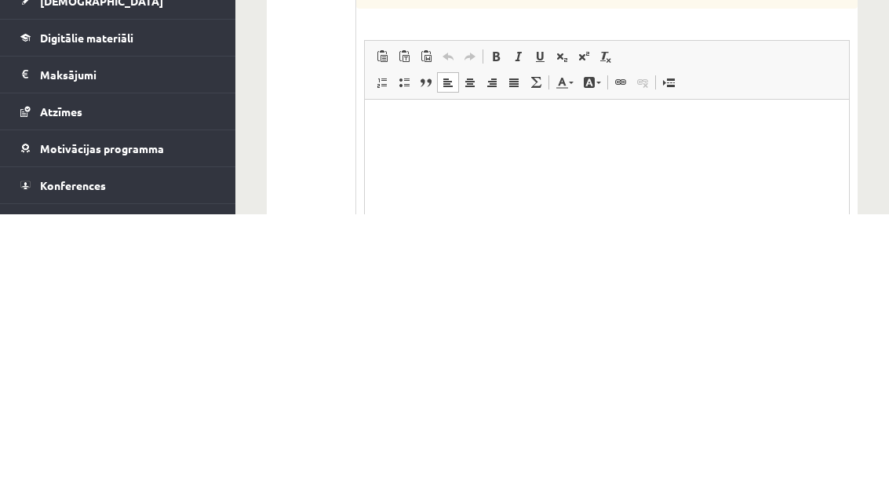
click at [383, 122] on p "Визуальный текстовый редактор, wiswyg-editor-user-answer-47024787429920" at bounding box center [606, 123] width 452 height 16
click at [381, 132] on html at bounding box center [607, 124] width 484 height 48
click at [383, 128] on p "Визуальный текстовый редактор, wiswyg-editor-user-answer-47024787429920" at bounding box center [606, 123] width 452 height 16
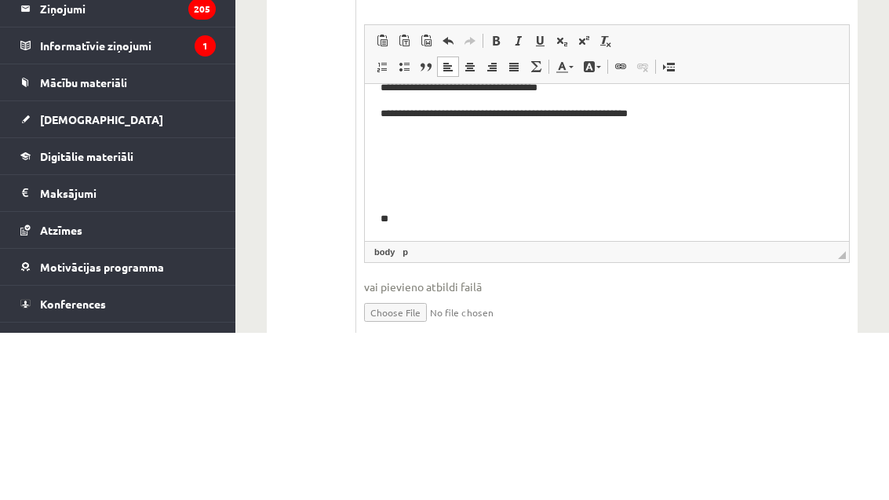
scroll to position [0, 0]
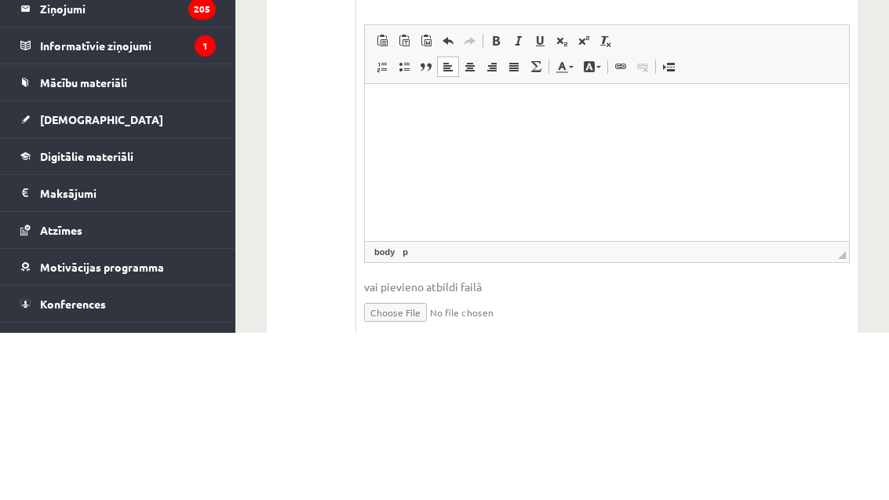
click at [390, 101] on p "Визуальный текстовый редактор, wiswyg-editor-user-answer-47024787429920" at bounding box center [606, 108] width 452 height 16
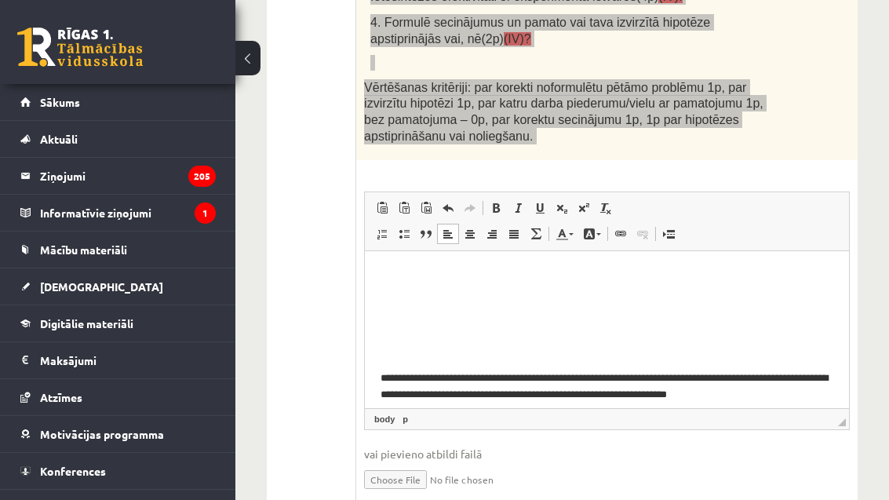
scroll to position [1070, 0]
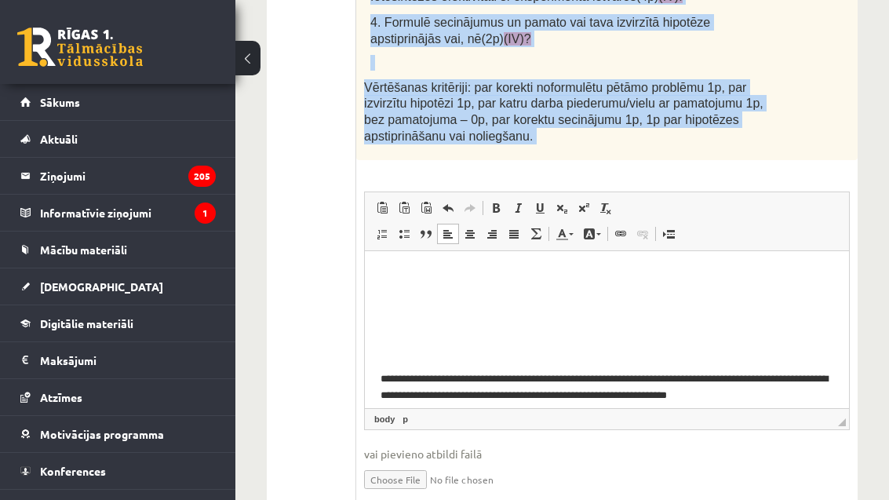
click at [805, 408] on span "◢ Путь элементов body p" at bounding box center [607, 418] width 484 height 21
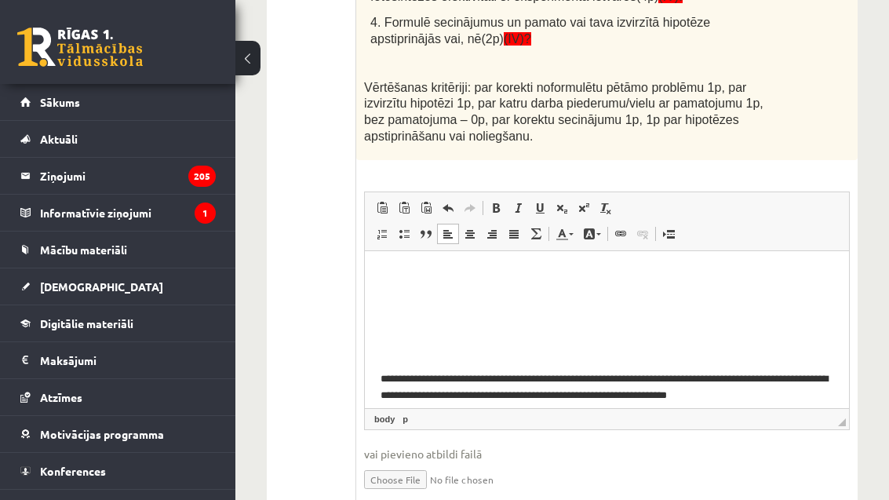
click at [816, 379] on p "**********" at bounding box center [606, 386] width 452 height 31
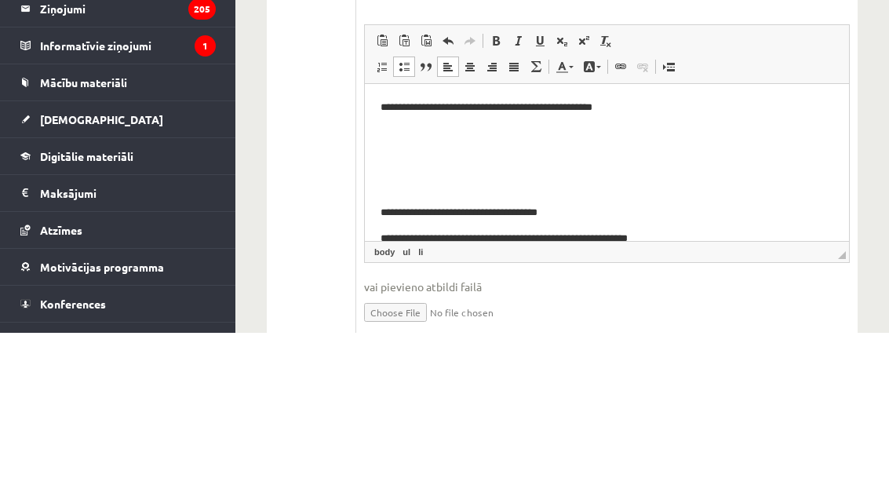
scroll to position [0, 0]
click at [655, 109] on p "**********" at bounding box center [606, 108] width 452 height 16
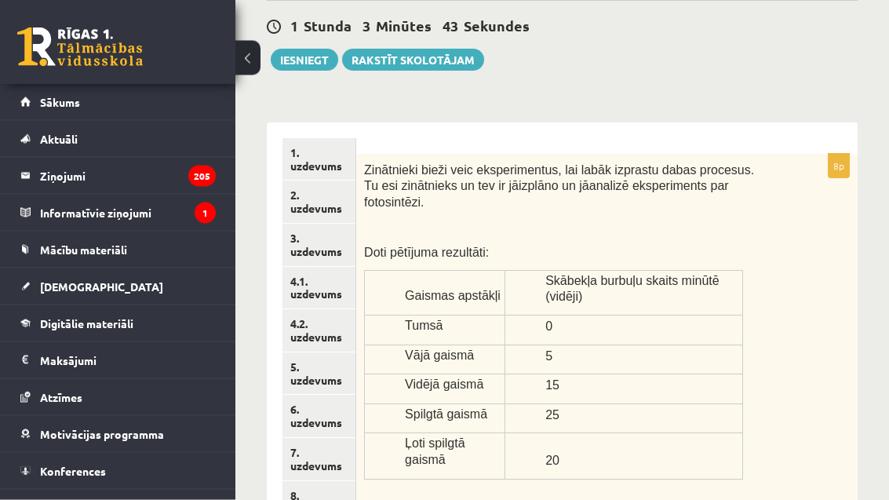
scroll to position [195, 0]
click at [331, 151] on link "1. uzdevums" at bounding box center [318, 159] width 73 height 42
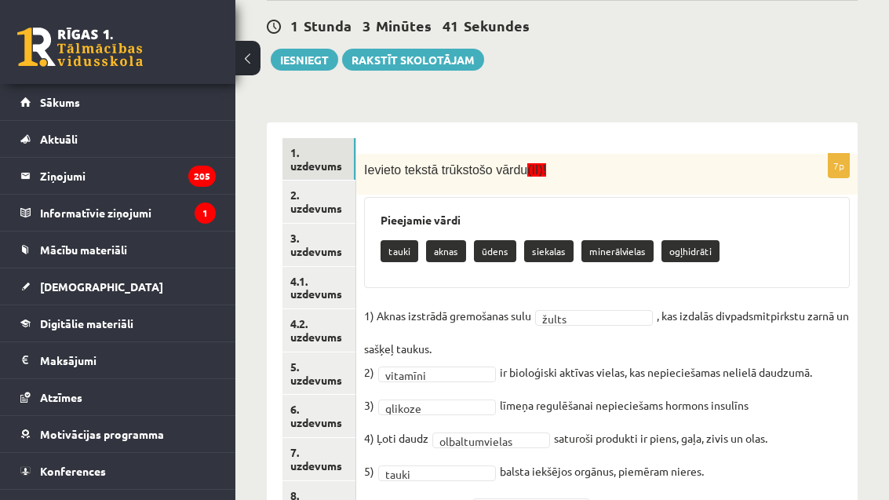
click at [295, 58] on button "Iesniegt" at bounding box center [304, 60] width 67 height 22
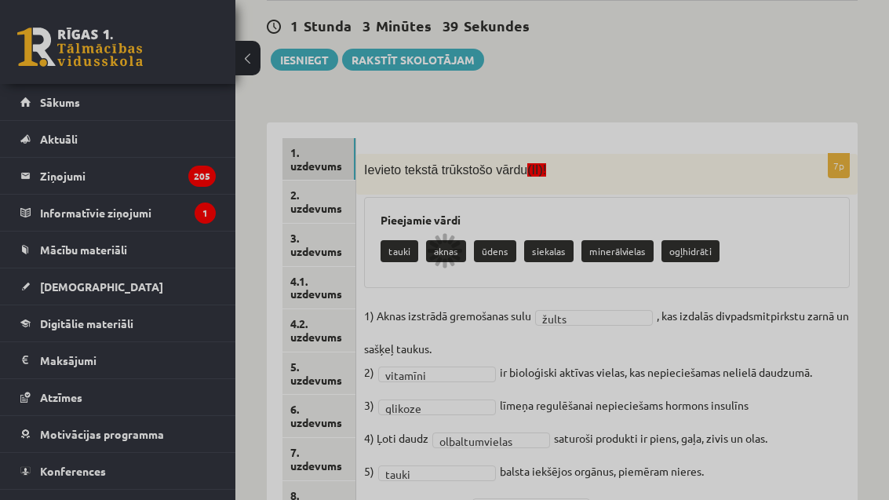
scroll to position [245, 0]
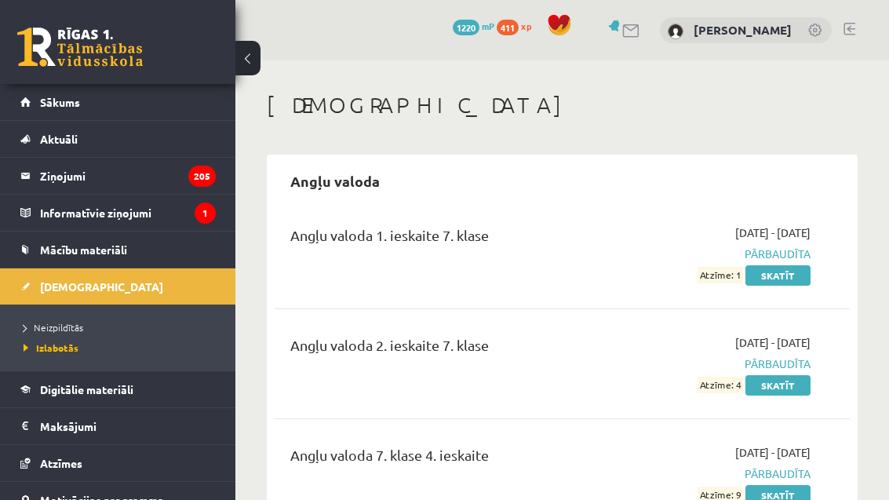
click at [165, 333] on link "Neizpildītās" at bounding box center [122, 327] width 196 height 14
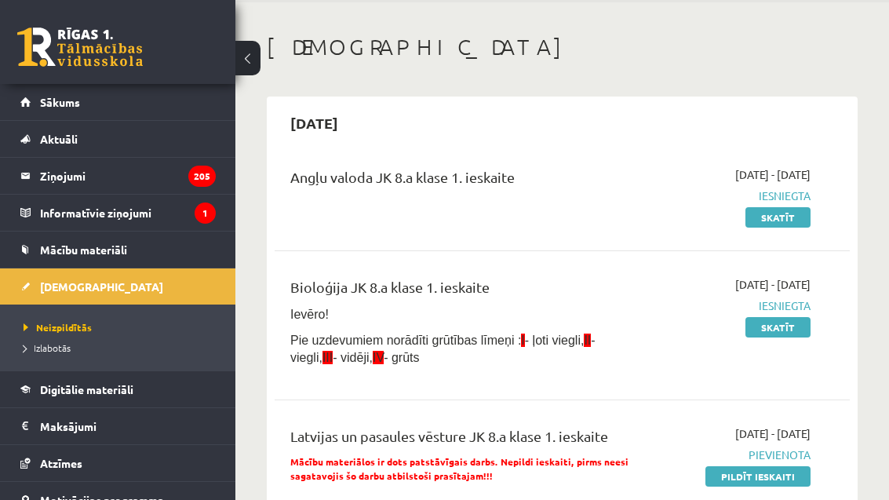
scroll to position [72, 0]
